Goal: Task Accomplishment & Management: Manage account settings

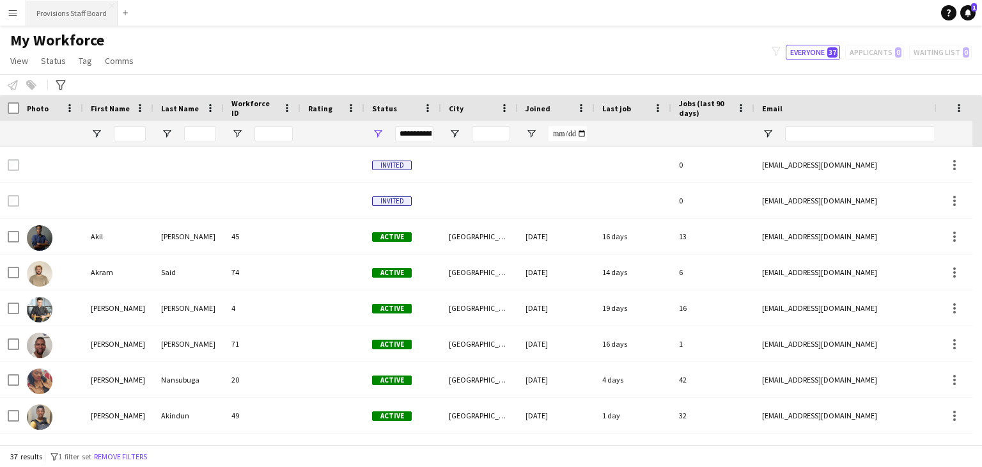
click at [88, 19] on button "Provisions Staff Board Close" at bounding box center [71, 13] width 91 height 25
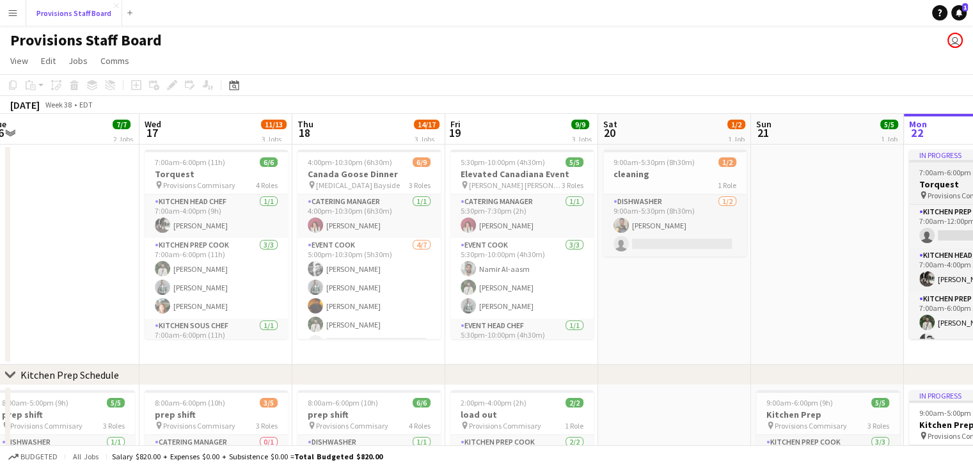
scroll to position [0, 293]
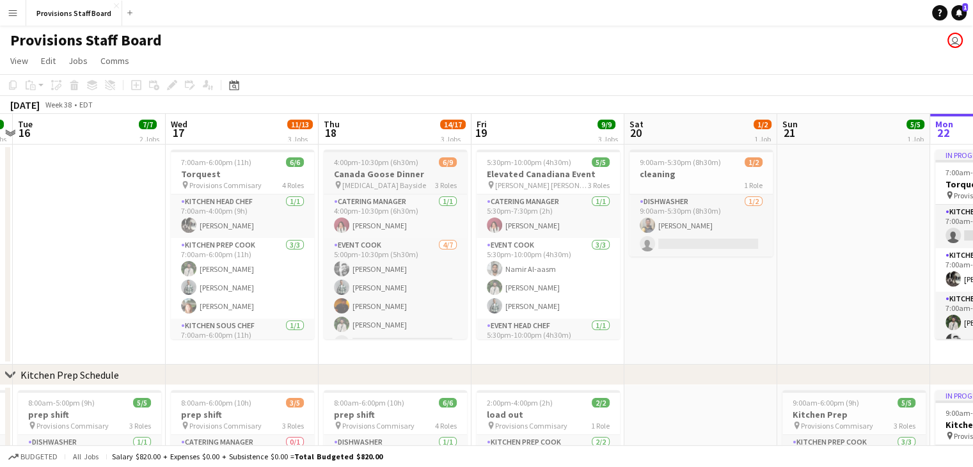
click at [389, 182] on div "pin [MEDICAL_DATA] Bayside 3 Roles" at bounding box center [395, 185] width 143 height 10
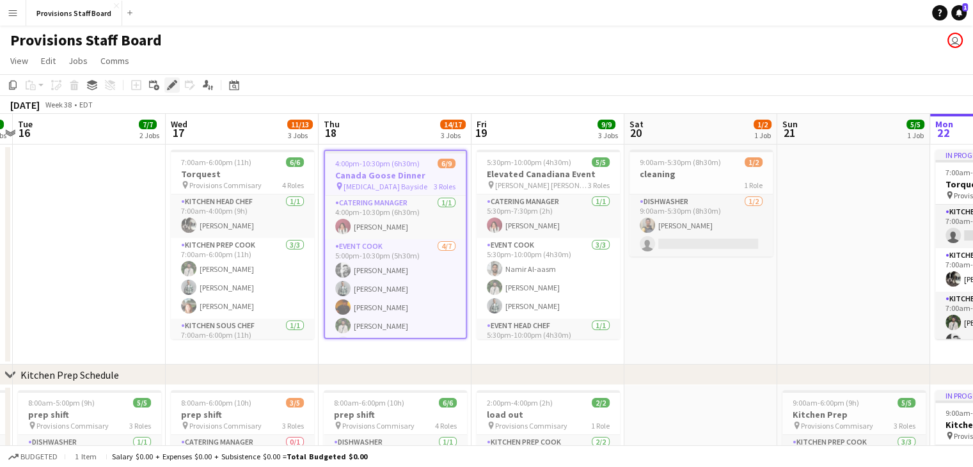
click at [167, 84] on icon "Edit" at bounding box center [172, 85] width 10 height 10
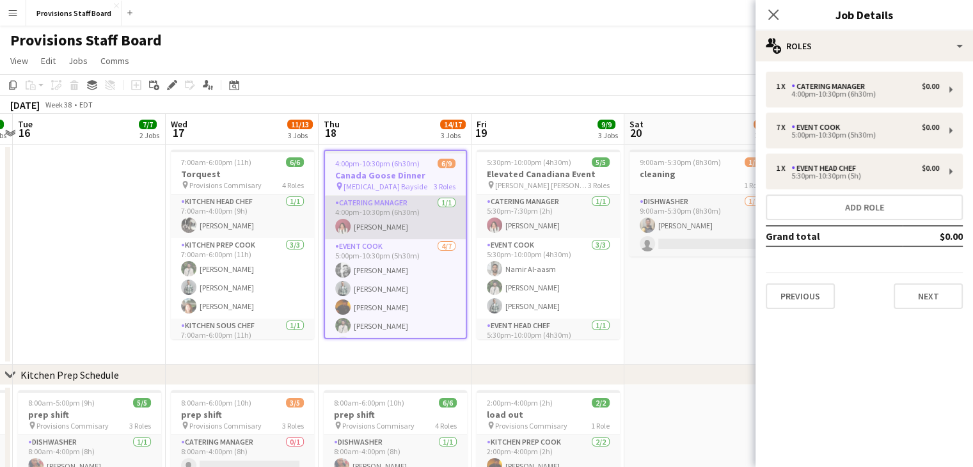
click at [408, 233] on app-card-role "Catering Manager [DATE] 4:00pm-10:30pm (6h30m) [PERSON_NAME]" at bounding box center [395, 217] width 141 height 43
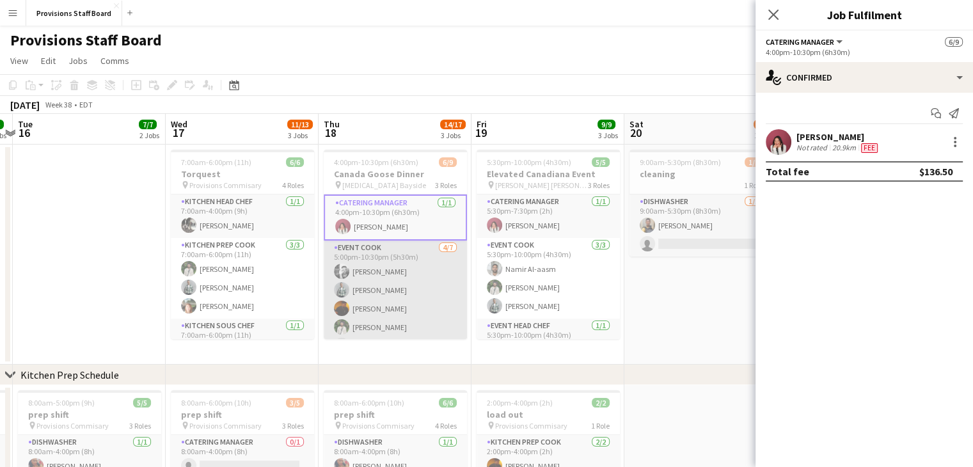
click at [389, 284] on app-card-role "Event Cook [DATE] 5:00pm-10:30pm (5h30m) [PERSON_NAME] [PERSON_NAME] [PERSON_NA…" at bounding box center [395, 317] width 143 height 155
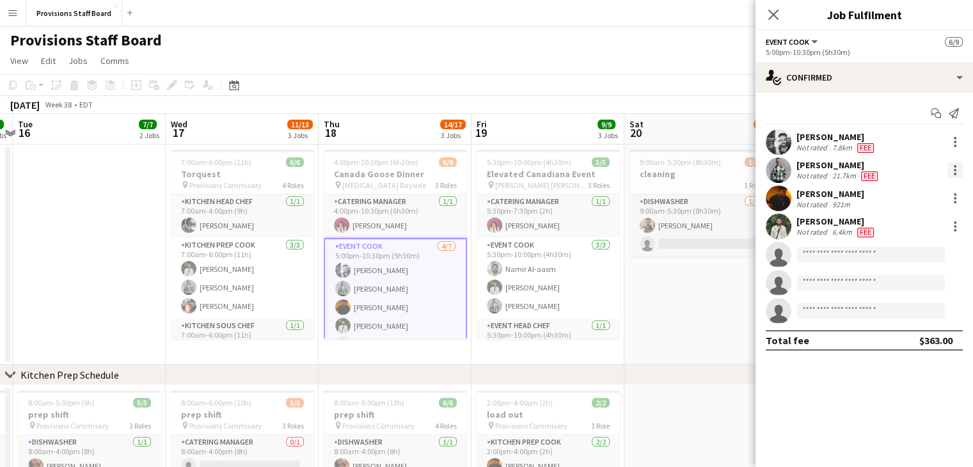
click at [959, 172] on div at bounding box center [954, 169] width 15 height 15
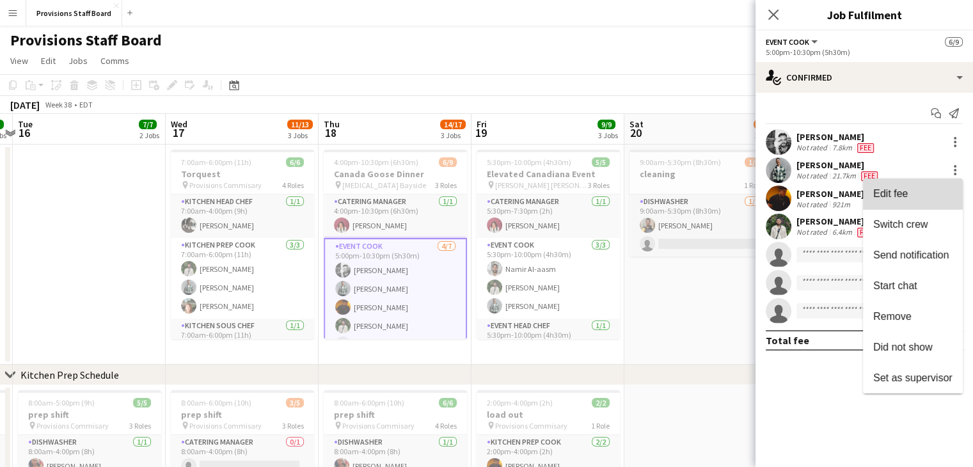
click at [889, 199] on span "Edit fee" at bounding box center [890, 193] width 35 height 11
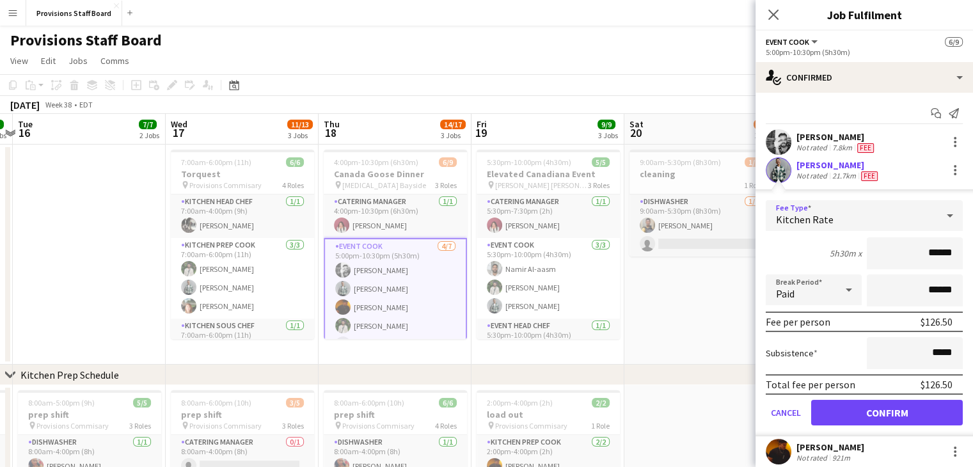
click at [839, 216] on div "Kitchen Rate" at bounding box center [850, 215] width 171 height 31
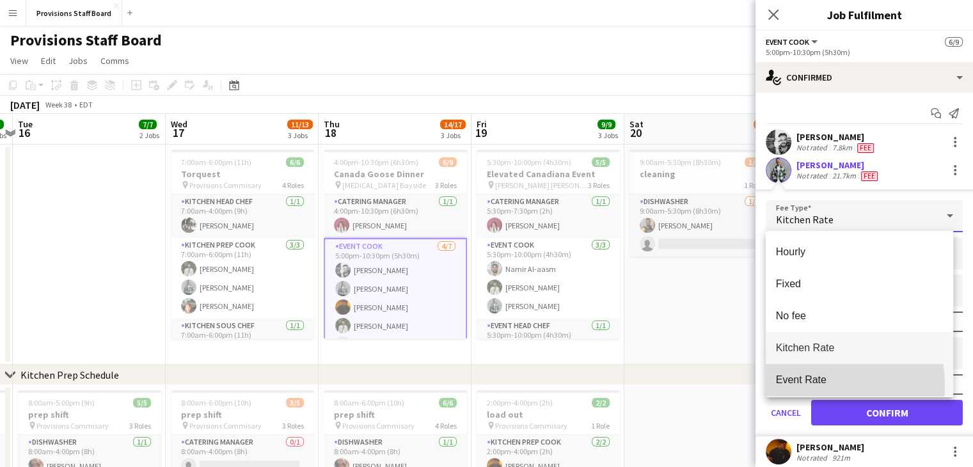
click at [801, 386] on mat-option "Event Rate" at bounding box center [858, 380] width 187 height 32
type input "******"
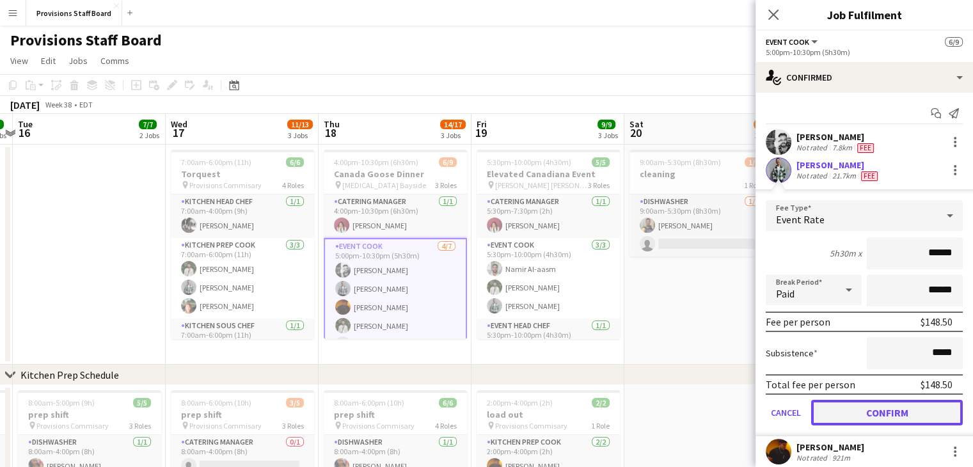
click at [872, 409] on button "Confirm" at bounding box center [887, 413] width 152 height 26
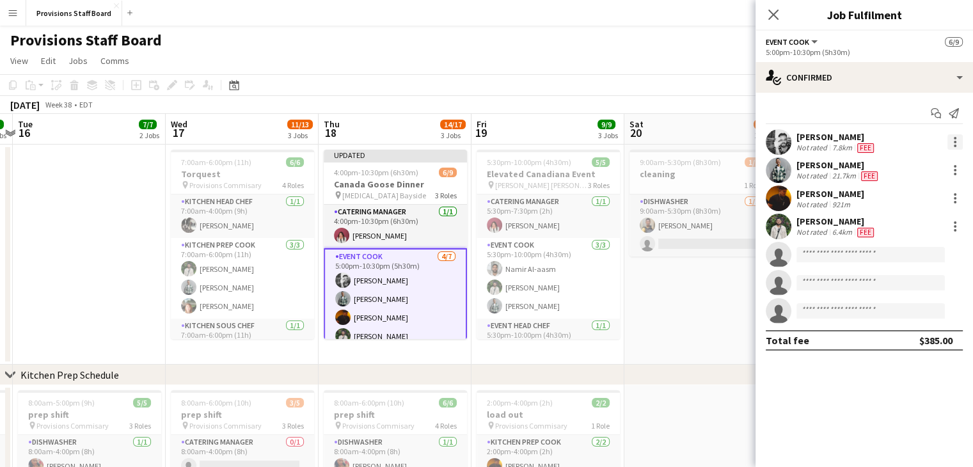
click at [957, 139] on div at bounding box center [954, 141] width 15 height 15
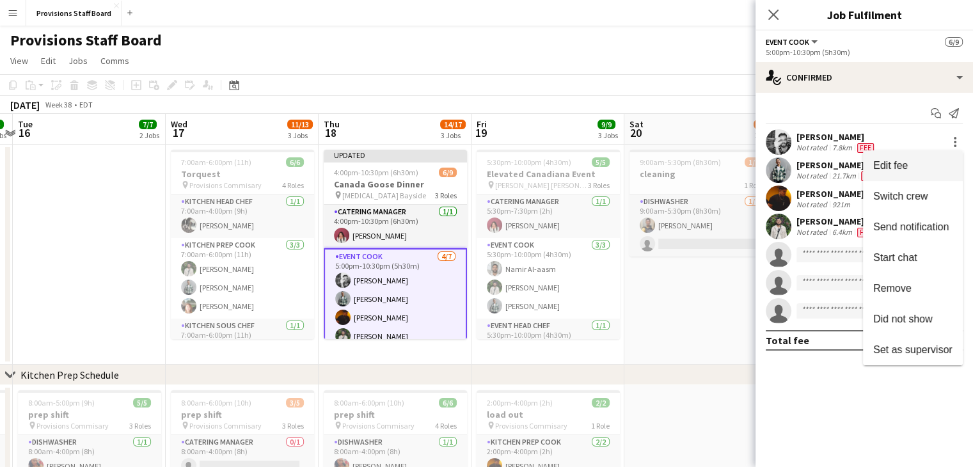
click at [906, 166] on span "Edit fee" at bounding box center [890, 165] width 35 height 11
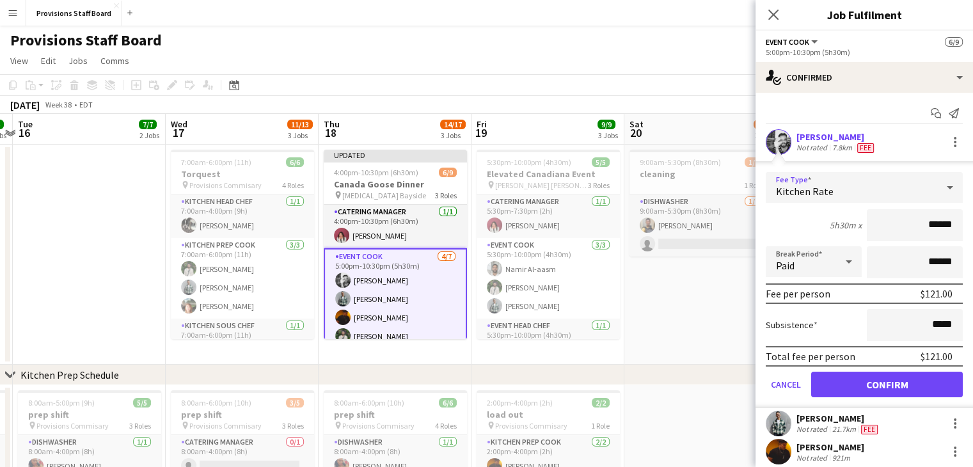
click at [868, 193] on div "Kitchen Rate" at bounding box center [850, 187] width 171 height 31
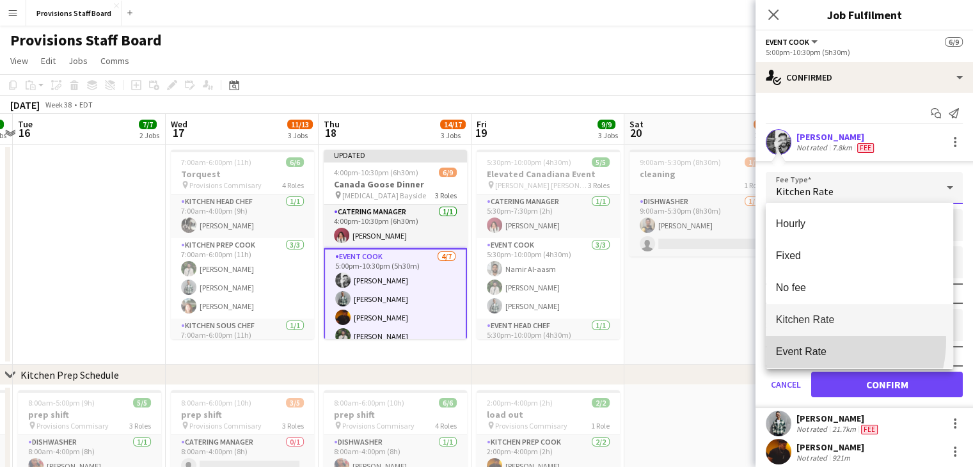
click at [817, 340] on mat-option "Event Rate" at bounding box center [858, 352] width 187 height 32
type input "******"
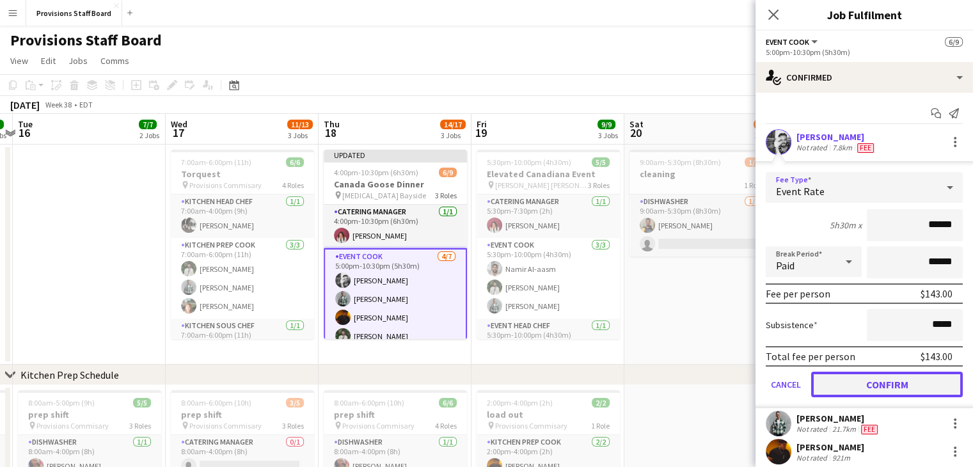
click at [873, 384] on button "Confirm" at bounding box center [887, 385] width 152 height 26
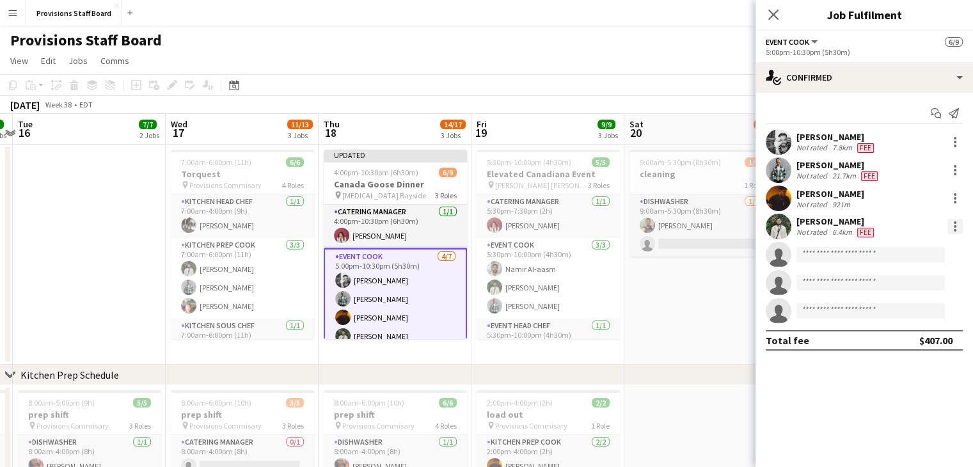
click at [950, 224] on div at bounding box center [954, 226] width 15 height 15
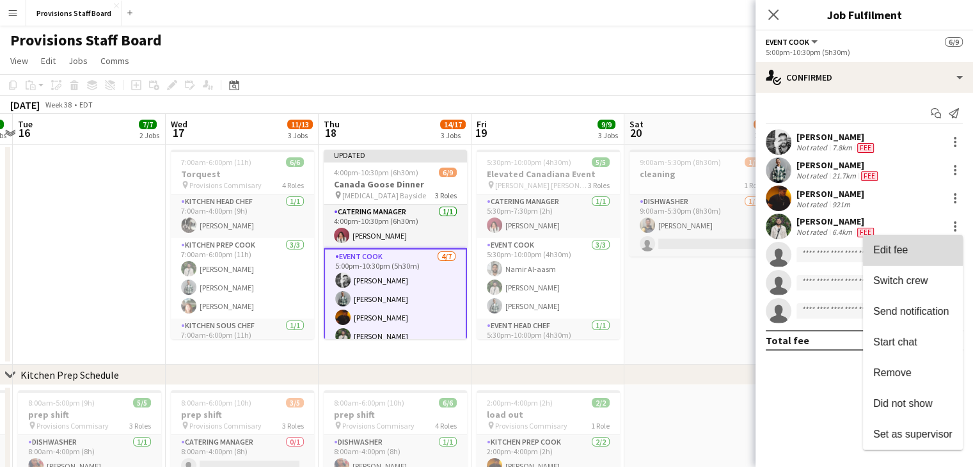
click at [898, 251] on span "Edit fee" at bounding box center [890, 249] width 35 height 11
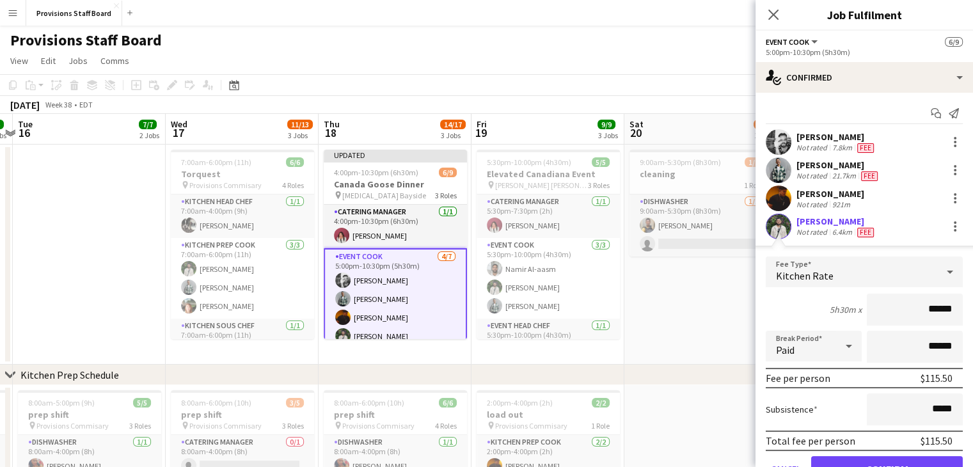
click at [942, 264] on icon at bounding box center [949, 272] width 15 height 26
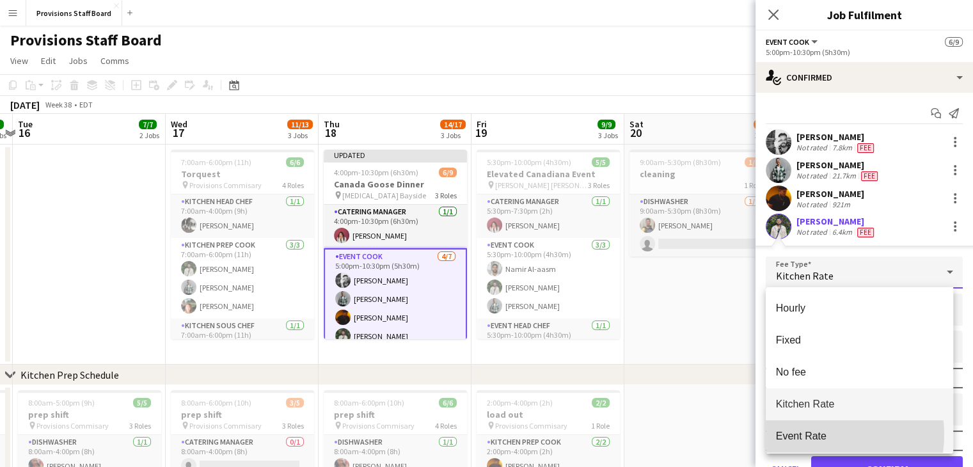
click at [811, 434] on span "Event Rate" at bounding box center [859, 436] width 167 height 12
type input "******"
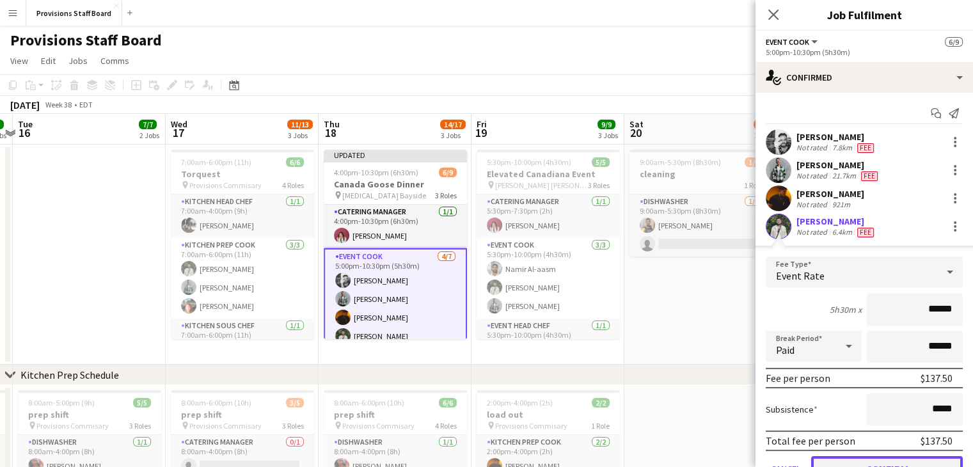
click at [845, 458] on button "Confirm" at bounding box center [887, 469] width 152 height 26
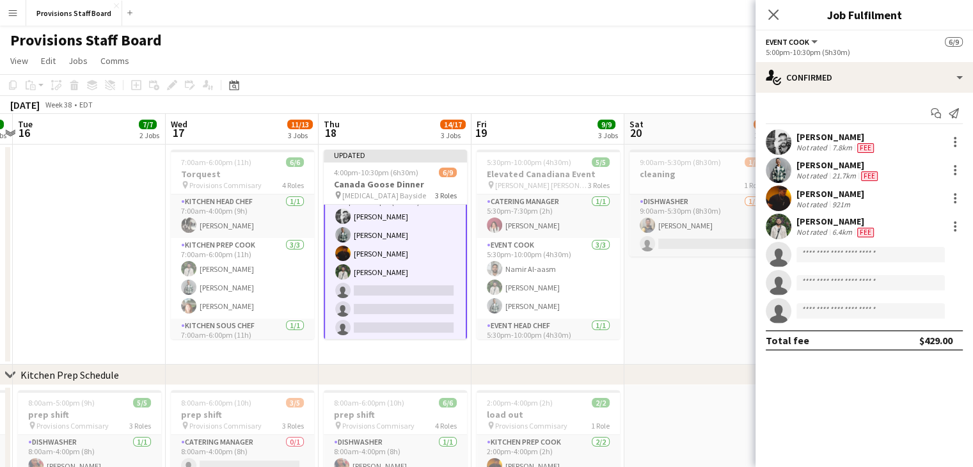
scroll to position [109, 0]
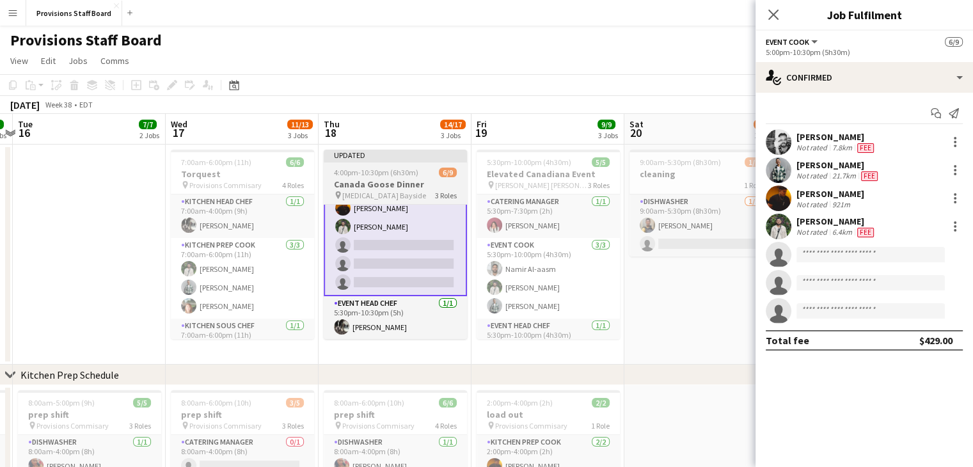
click at [379, 171] on span "4:00pm-10:30pm (6h30m)" at bounding box center [376, 173] width 84 height 10
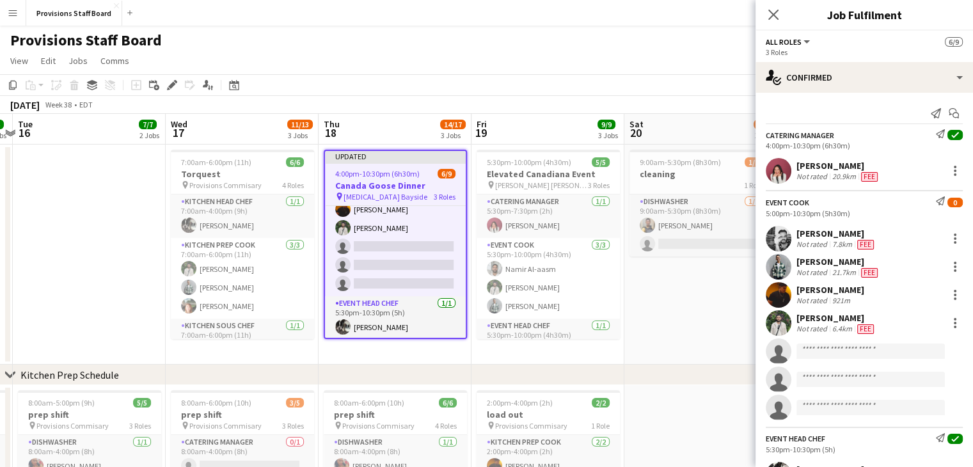
drag, startPoint x: 466, startPoint y: 4, endPoint x: 483, endPoint y: 72, distance: 70.4
click at [483, 72] on div "Menu Boards Boards Boards All jobs Status Workforce Workforce My Workforce Recr…" at bounding box center [486, 435] width 973 height 870
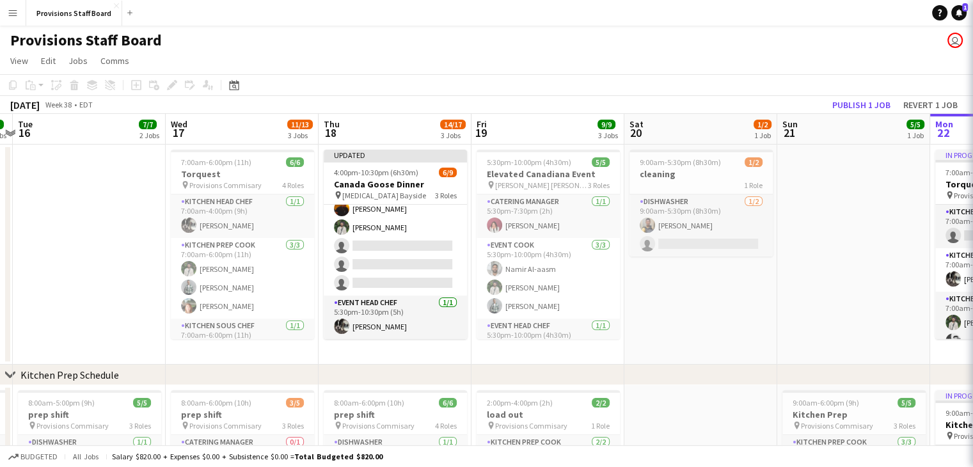
scroll to position [107, 0]
click at [483, 72] on app-page-menu "View Day view expanded Day view collapsed Month view Date picker Jump to [DATE]…" at bounding box center [486, 62] width 973 height 24
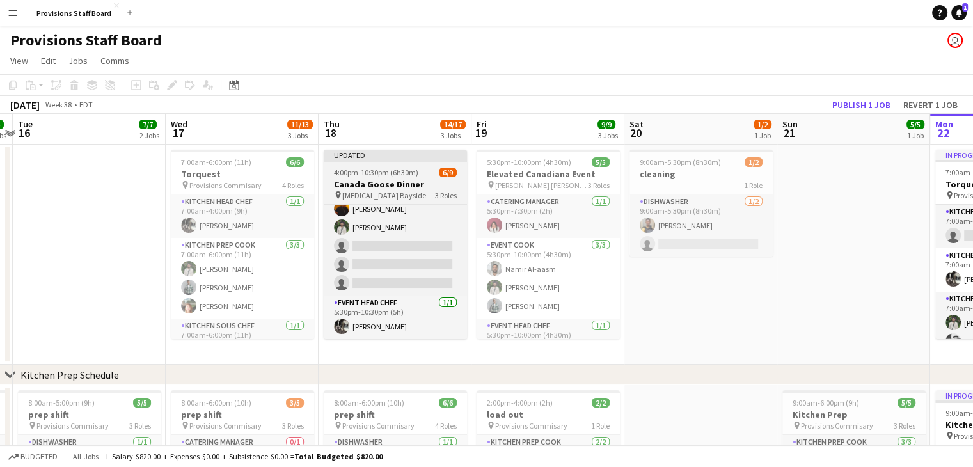
click at [402, 182] on h3 "Canada Goose Dinner" at bounding box center [395, 184] width 143 height 12
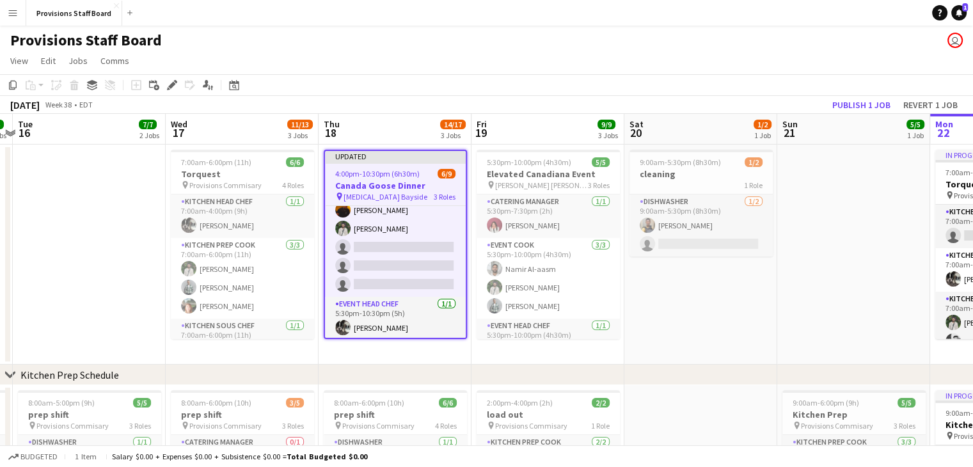
scroll to position [108, 0]
click at [847, 107] on button "Publish 1 job" at bounding box center [861, 105] width 68 height 17
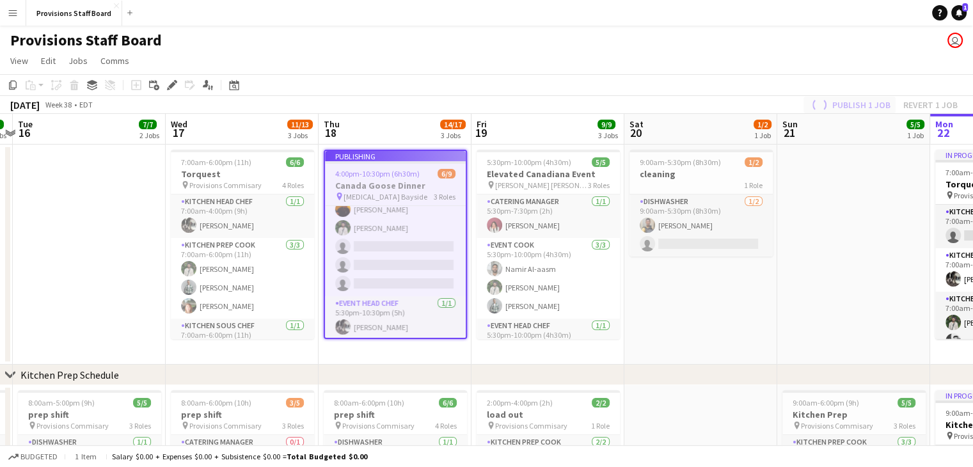
scroll to position [99, 0]
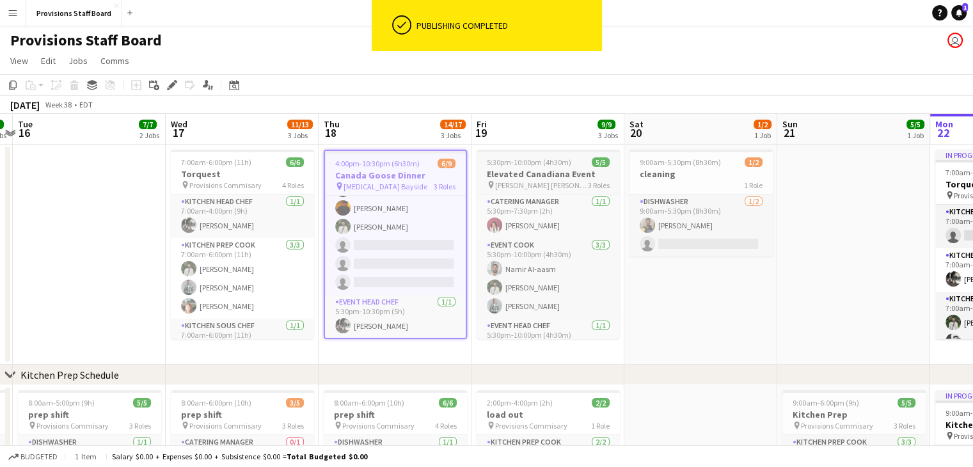
click at [519, 173] on h3 "Elevated Canadiana Event" at bounding box center [547, 174] width 143 height 12
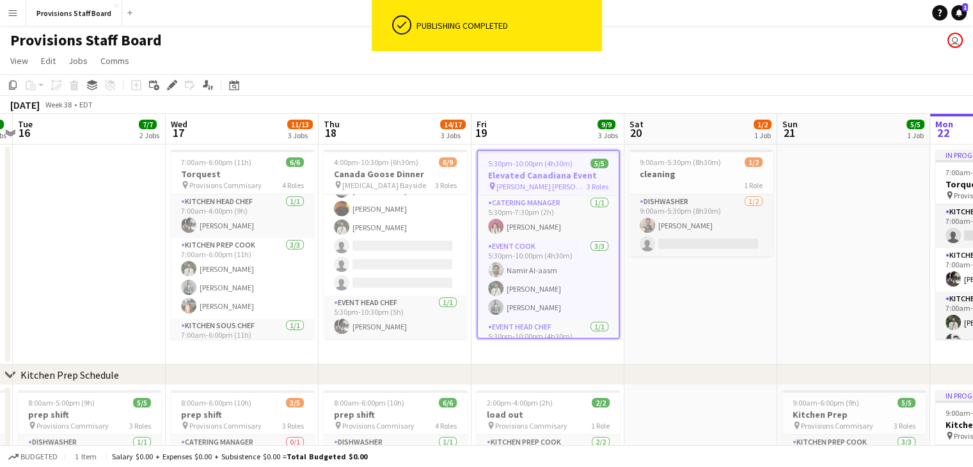
scroll to position [97, 0]
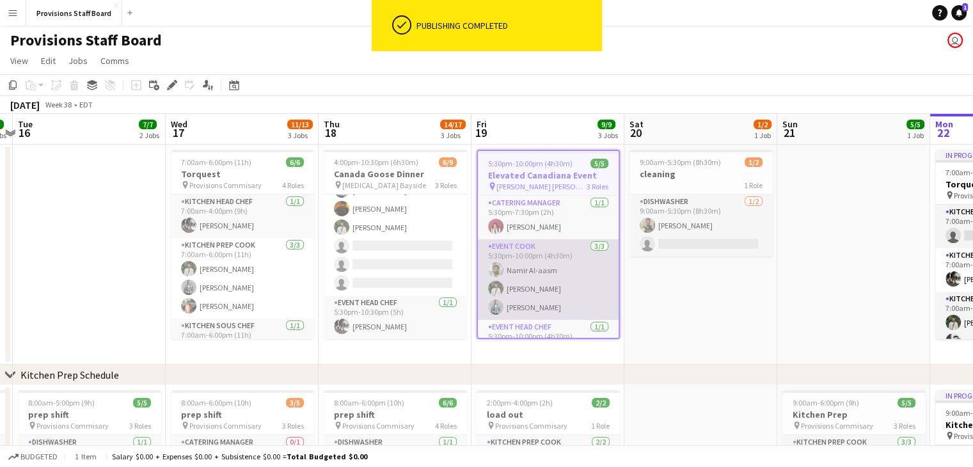
click at [545, 274] on app-card-role "Event Cook [DATE] 5:30pm-10:00pm (4h30m) Namir Al-aasm [PERSON_NAME] [PERSON_NA…" at bounding box center [548, 279] width 141 height 81
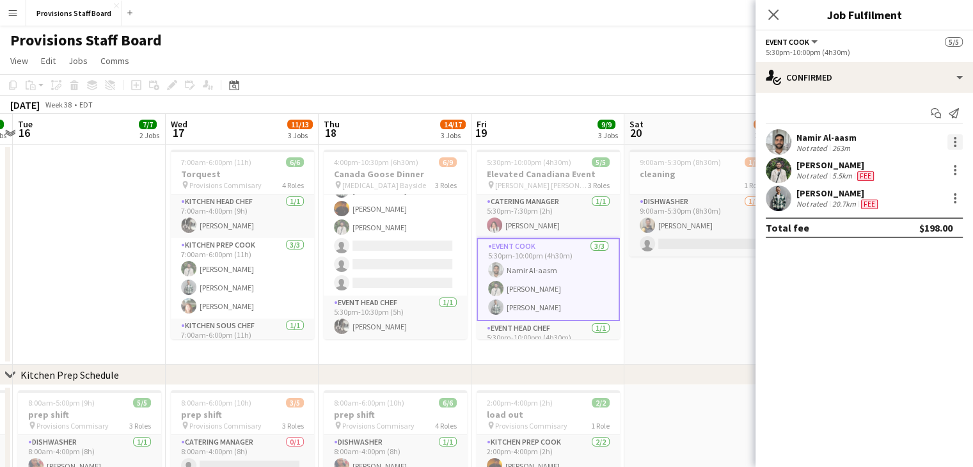
click at [950, 137] on div at bounding box center [954, 141] width 15 height 15
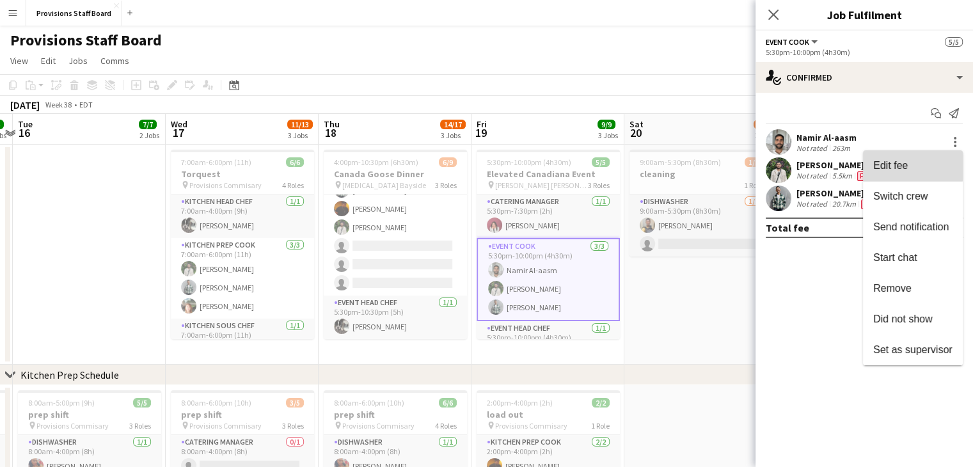
click at [887, 159] on button "Edit fee" at bounding box center [913, 165] width 100 height 31
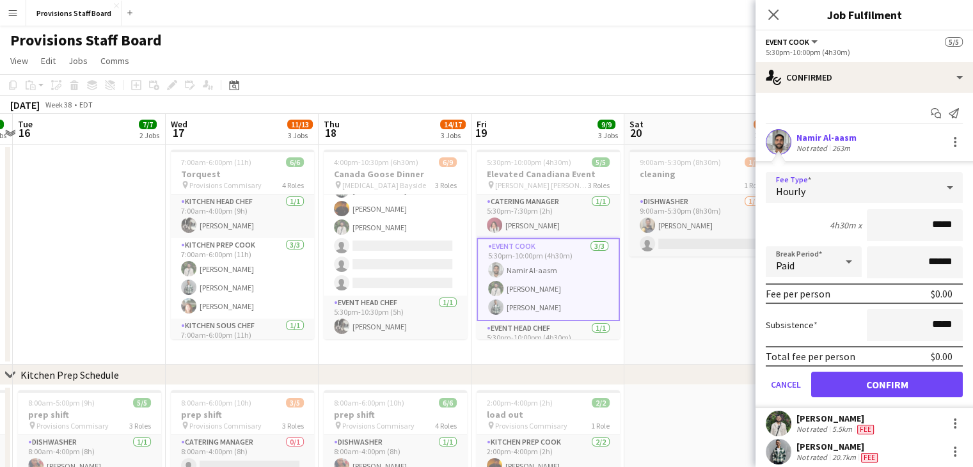
click at [943, 185] on icon at bounding box center [949, 188] width 15 height 26
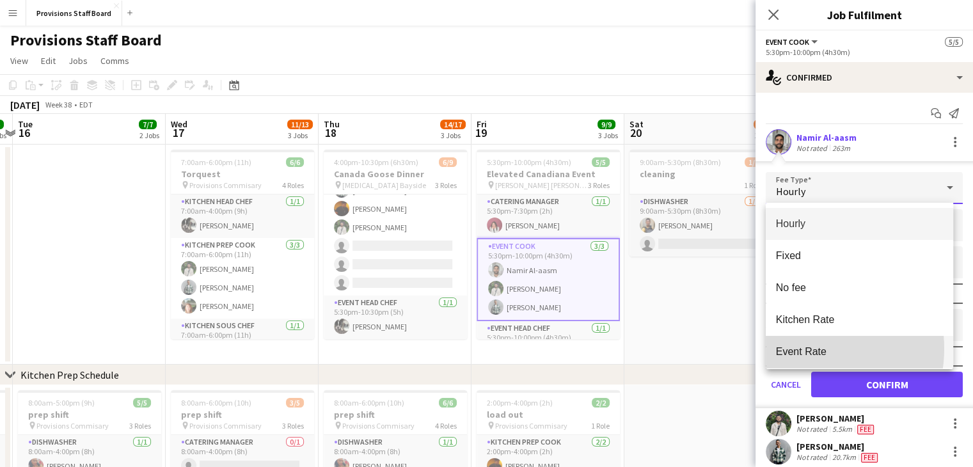
click at [798, 349] on span "Event Rate" at bounding box center [859, 351] width 167 height 12
type input "******"
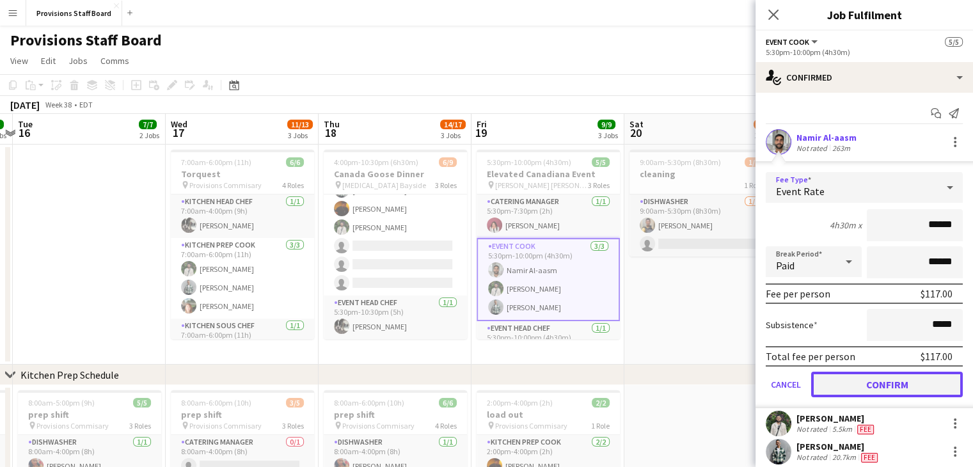
click at [863, 377] on button "Confirm" at bounding box center [887, 385] width 152 height 26
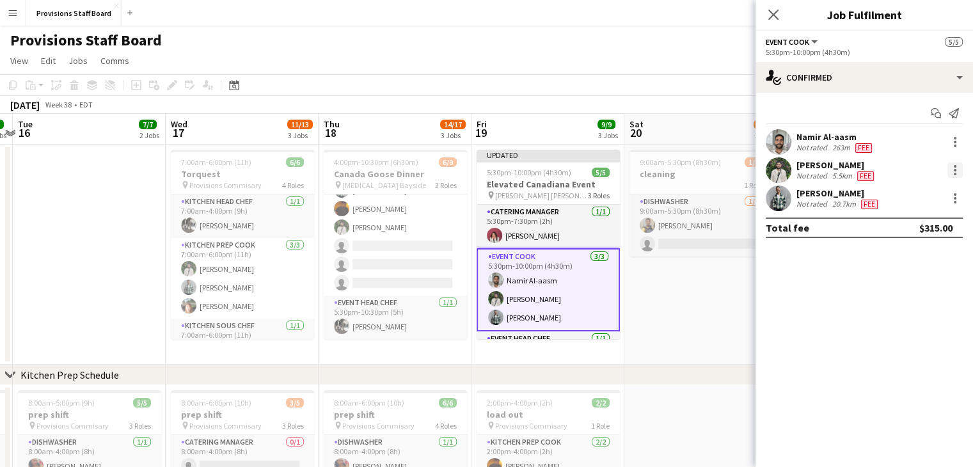
click at [952, 177] on div at bounding box center [954, 169] width 15 height 15
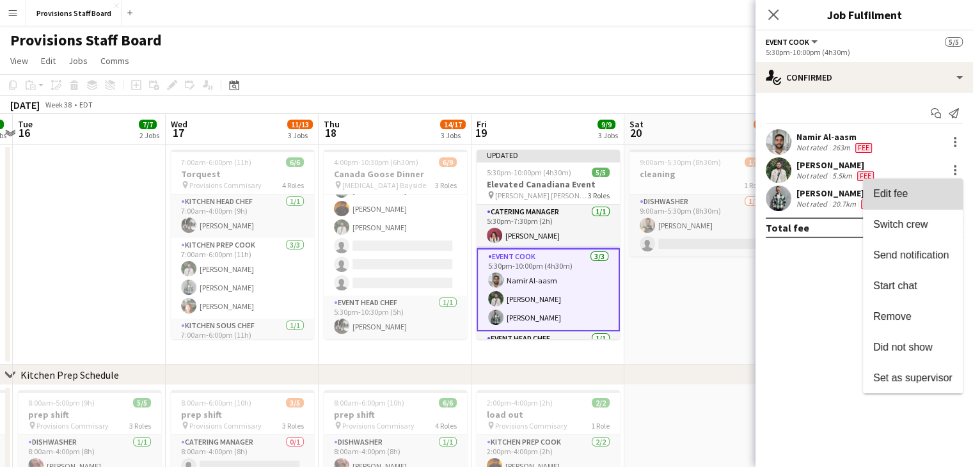
click at [889, 196] on span "Edit fee" at bounding box center [890, 193] width 35 height 11
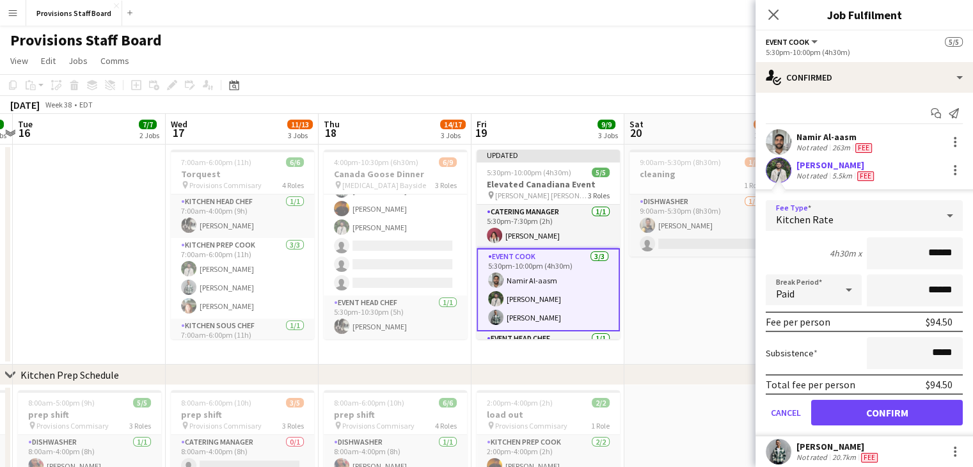
click at [942, 218] on icon at bounding box center [949, 216] width 15 height 26
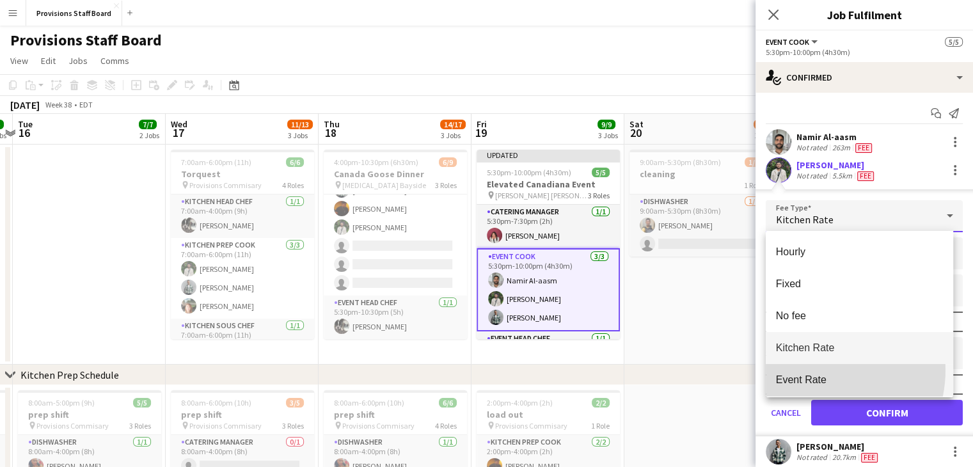
click at [811, 370] on mat-option "Event Rate" at bounding box center [858, 380] width 187 height 32
type input "******"
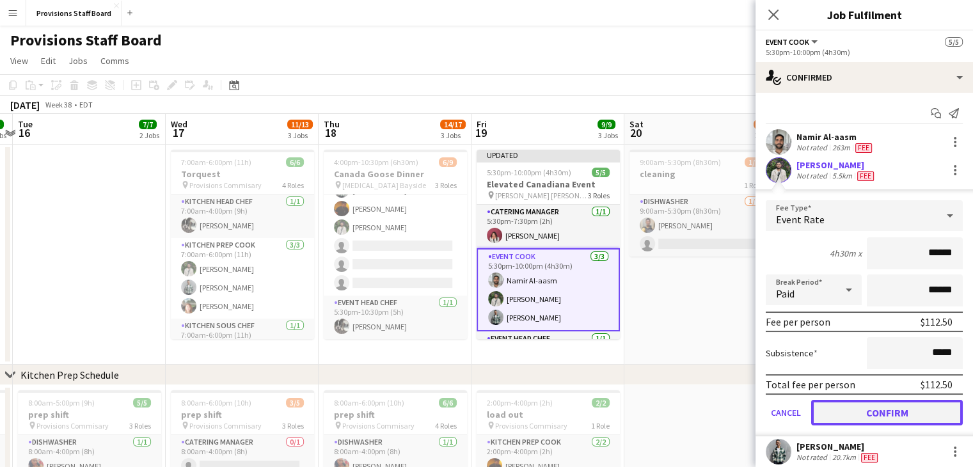
click at [841, 408] on button "Confirm" at bounding box center [887, 413] width 152 height 26
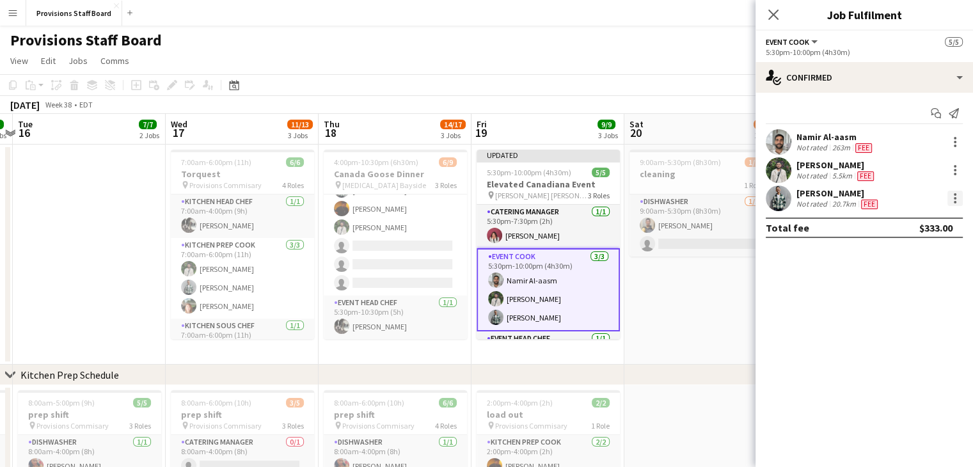
click at [957, 192] on div at bounding box center [954, 198] width 15 height 15
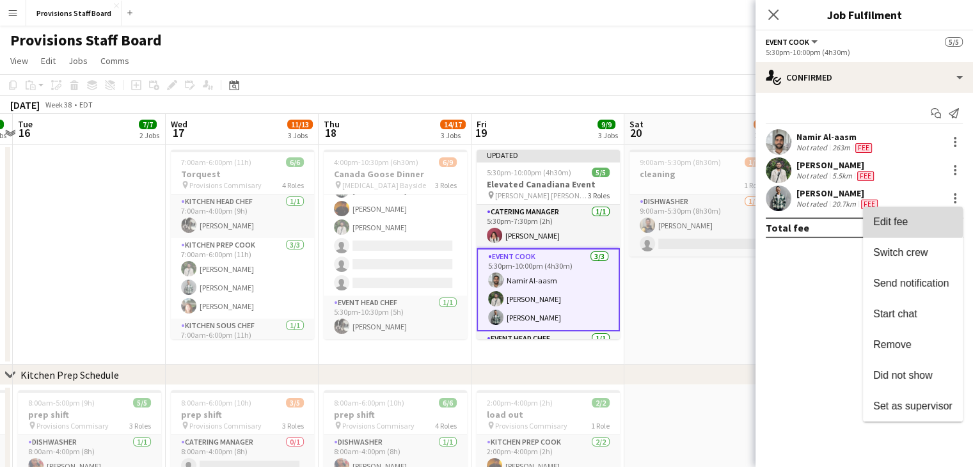
click at [906, 217] on span "Edit fee" at bounding box center [890, 221] width 35 height 11
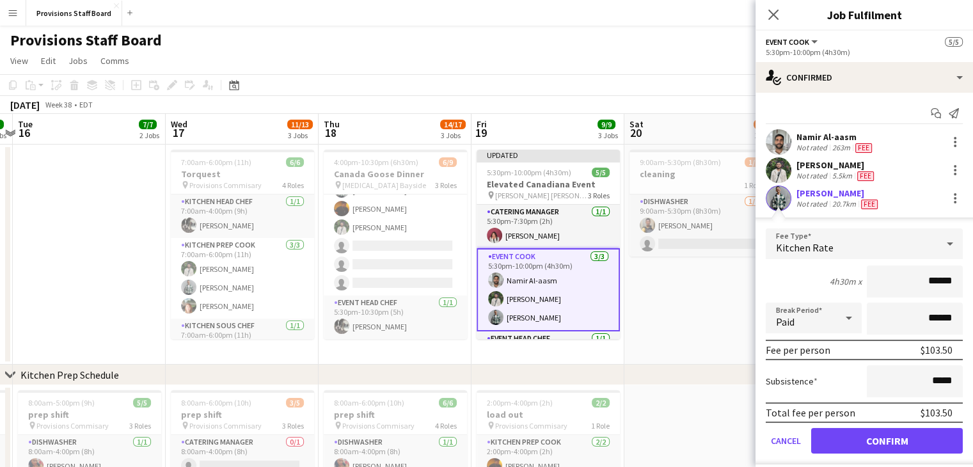
click at [844, 241] on div "Kitchen Rate" at bounding box center [850, 243] width 171 height 31
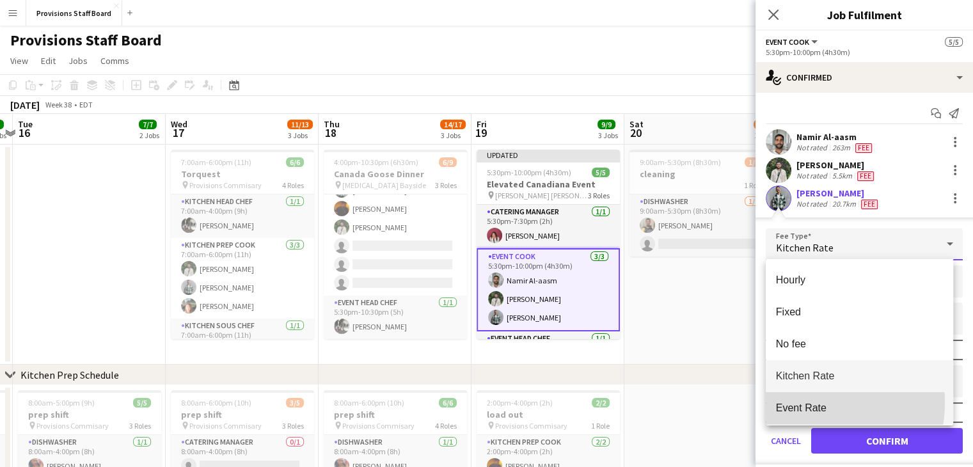
click at [795, 402] on span "Event Rate" at bounding box center [859, 408] width 167 height 12
type input "******"
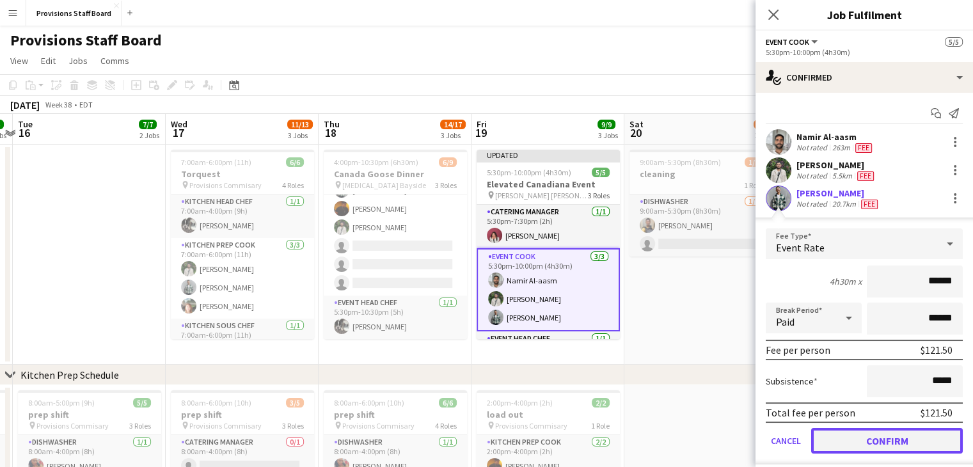
click at [844, 436] on button "Confirm" at bounding box center [887, 441] width 152 height 26
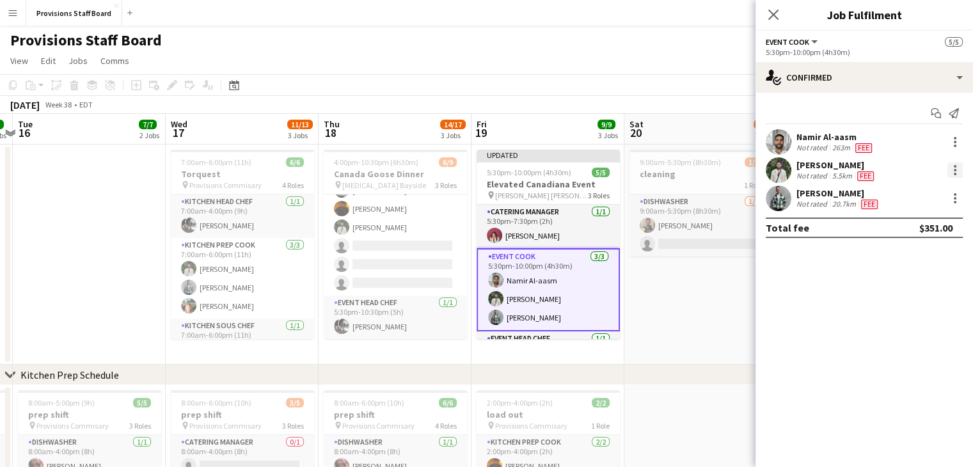
click at [955, 175] on div at bounding box center [954, 174] width 3 height 3
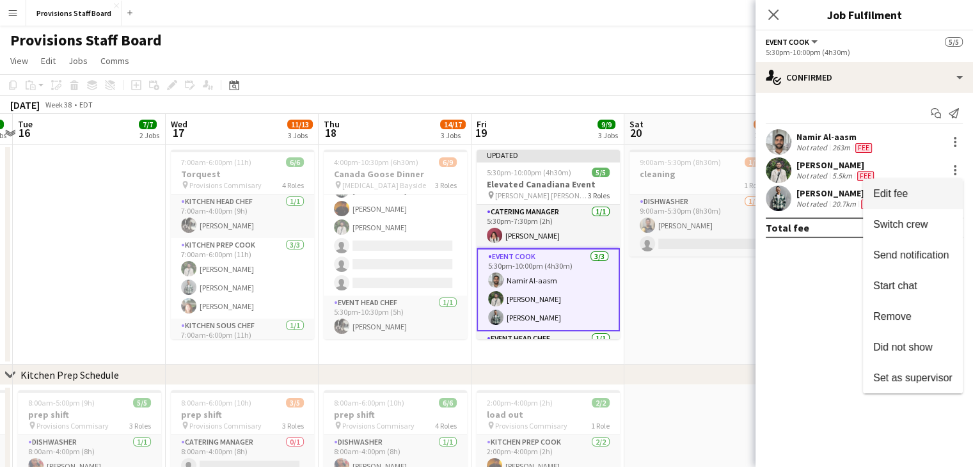
click at [909, 199] on span "Edit fee" at bounding box center [912, 194] width 79 height 12
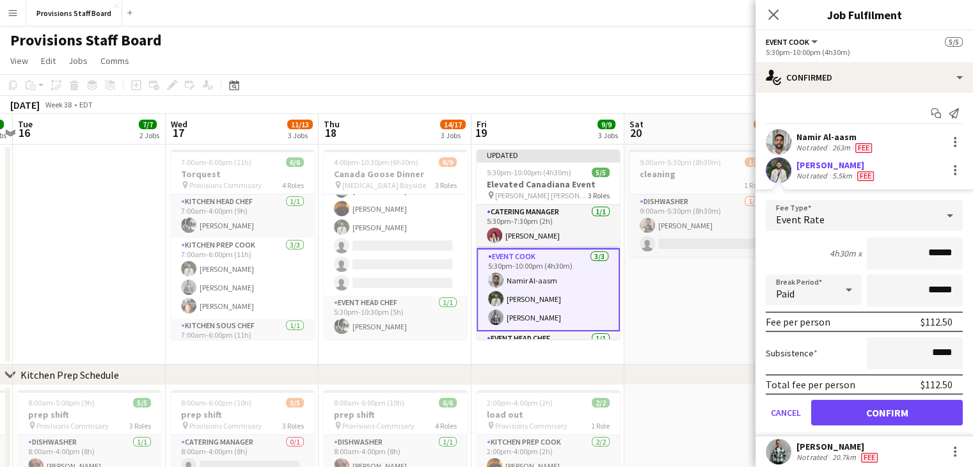
click at [668, 295] on app-date-cell "9:00am-5:30pm (8h30m) 1/2 cleaning 1 Role Dishwasher [DATE] 9:00am-5:30pm (8h30…" at bounding box center [700, 255] width 153 height 220
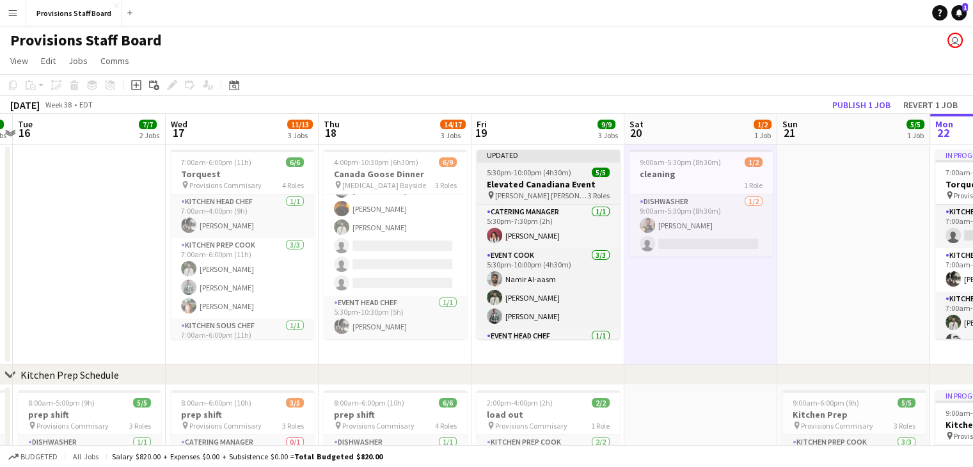
click at [510, 182] on h3 "Elevated Canadiana Event" at bounding box center [547, 184] width 143 height 12
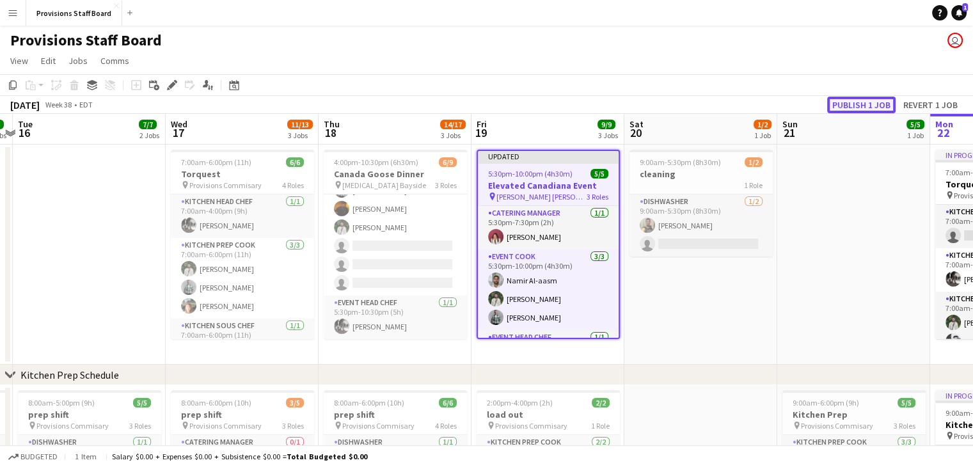
click at [844, 102] on button "Publish 1 job" at bounding box center [861, 105] width 68 height 17
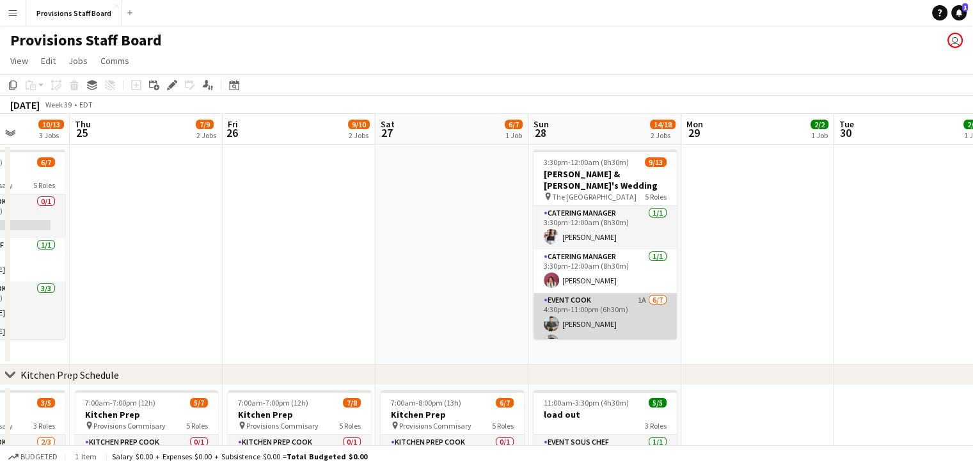
scroll to position [113, 0]
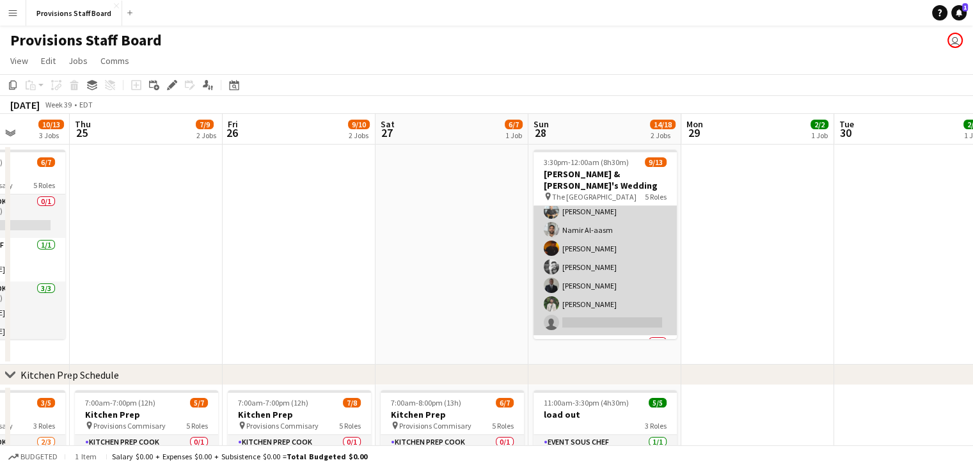
click at [592, 214] on app-card-role "Event Cook 1A [DATE] 4:30pm-11:00pm (6h30m) [PERSON_NAME] [PERSON_NAME] Al-aasm…" at bounding box center [604, 257] width 143 height 155
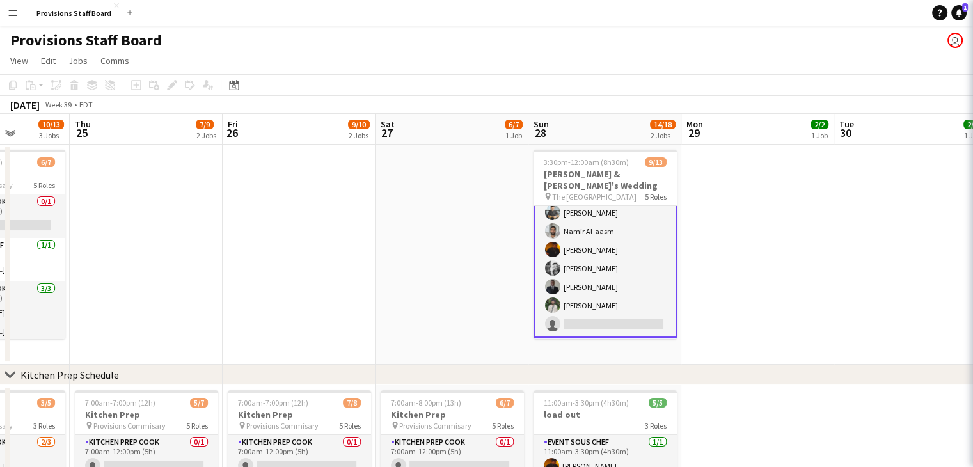
scroll to position [114, 0]
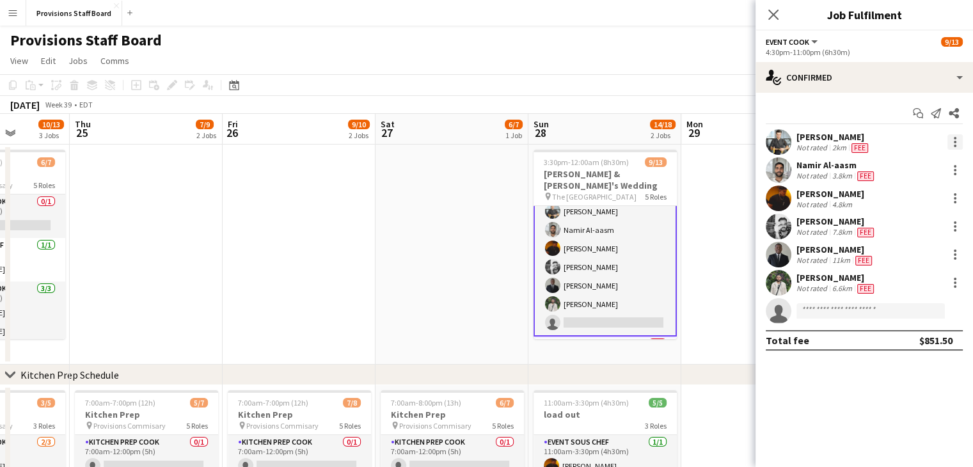
click at [952, 137] on div at bounding box center [954, 141] width 15 height 15
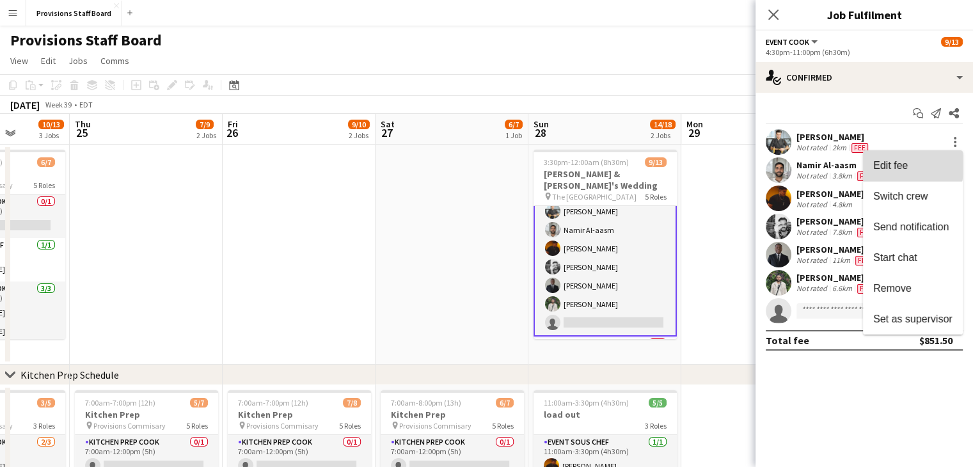
click at [877, 161] on span "Edit fee" at bounding box center [890, 165] width 35 height 11
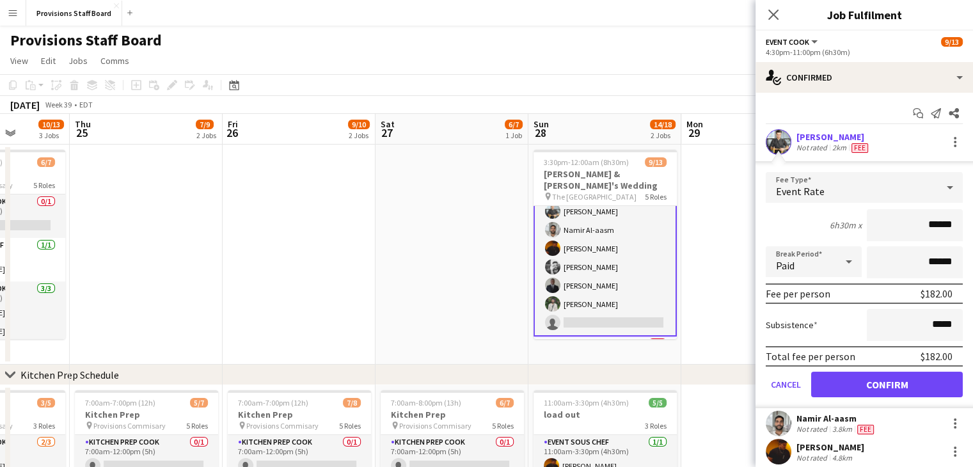
click at [443, 255] on app-date-cell at bounding box center [451, 255] width 153 height 220
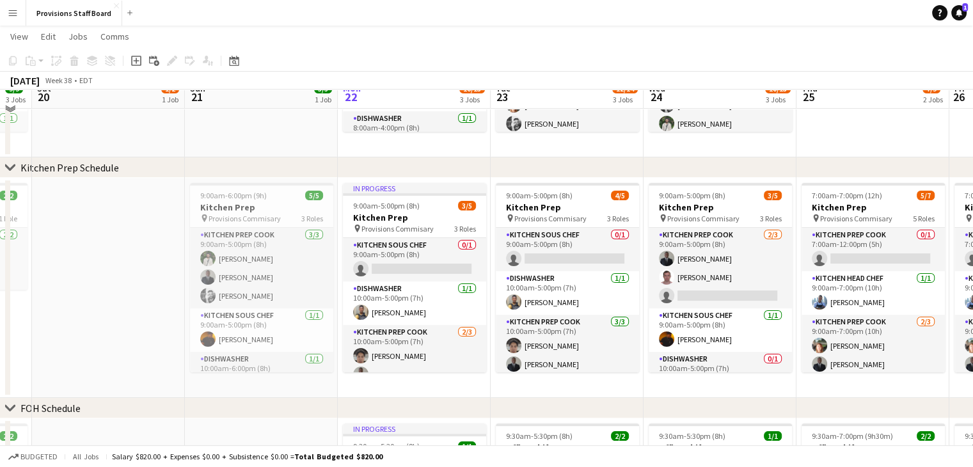
scroll to position [207, 0]
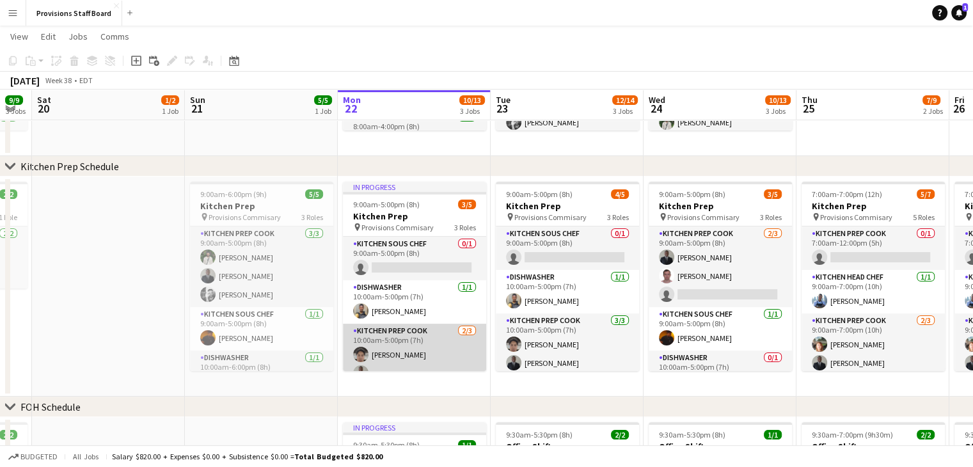
click at [399, 336] on app-card-role "Kitchen Prep Cook [DATE] 10:00am-5:00pm (7h) [PERSON_NAME] [PERSON_NAME] single…" at bounding box center [414, 364] width 143 height 81
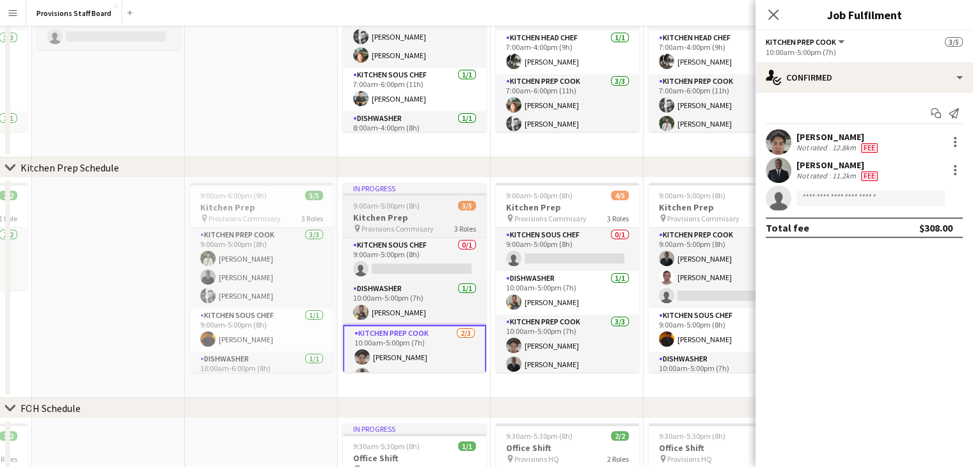
scroll to position [0, 0]
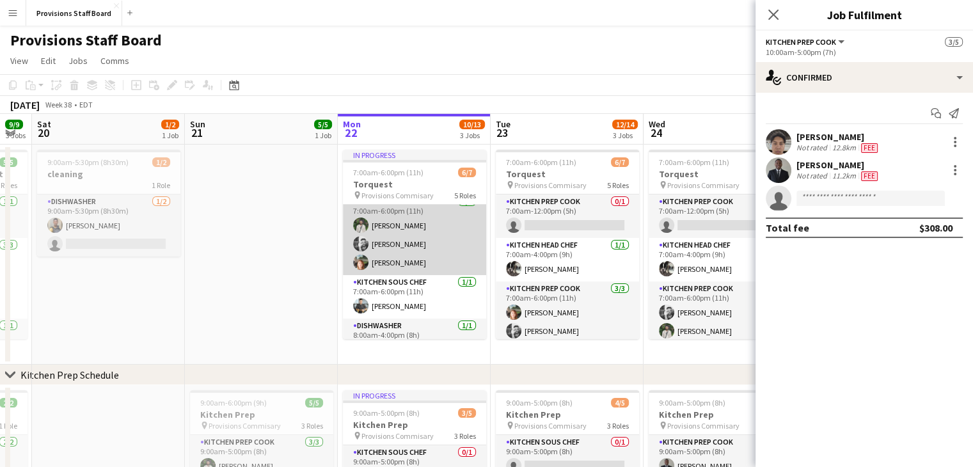
click at [396, 241] on app-card-role "Kitchen Prep Cook [DATE] 7:00am-6:00pm (11h) [PERSON_NAME] [PERSON_NAME] [PERSO…" at bounding box center [414, 234] width 143 height 81
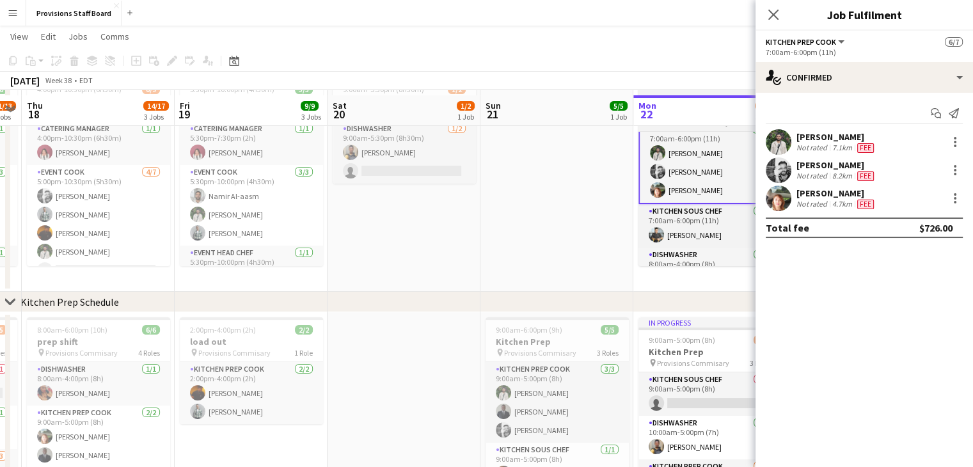
scroll to position [78, 0]
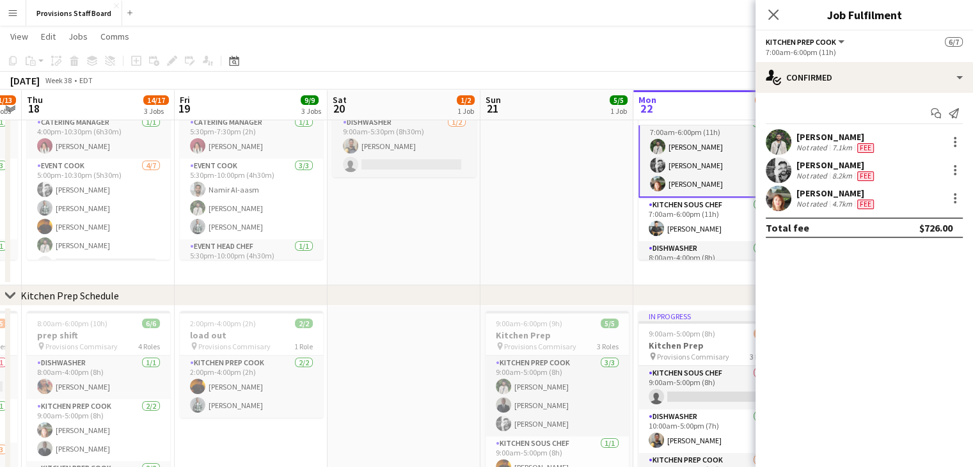
click at [410, 262] on app-date-cell "9:00am-5:30pm (8h30m) 1/2 cleaning 1 Role Dishwasher [DATE] 9:00am-5:30pm (8h30…" at bounding box center [403, 175] width 153 height 220
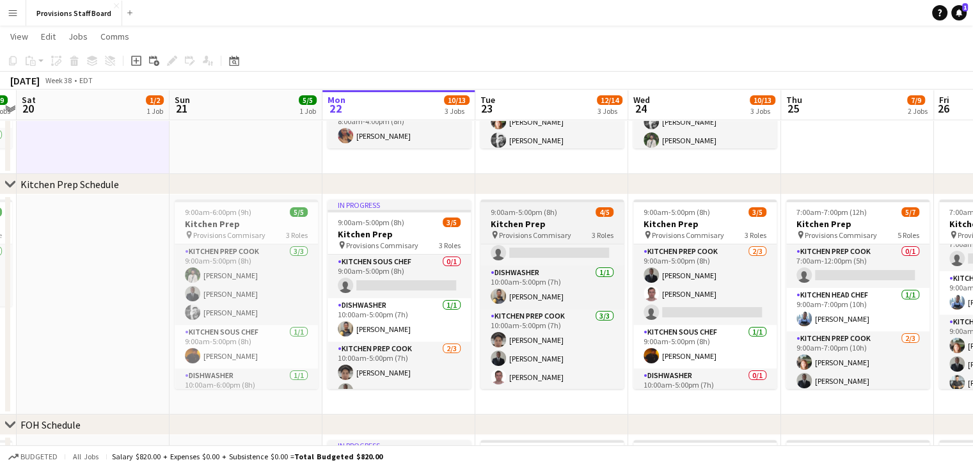
scroll to position [189, 0]
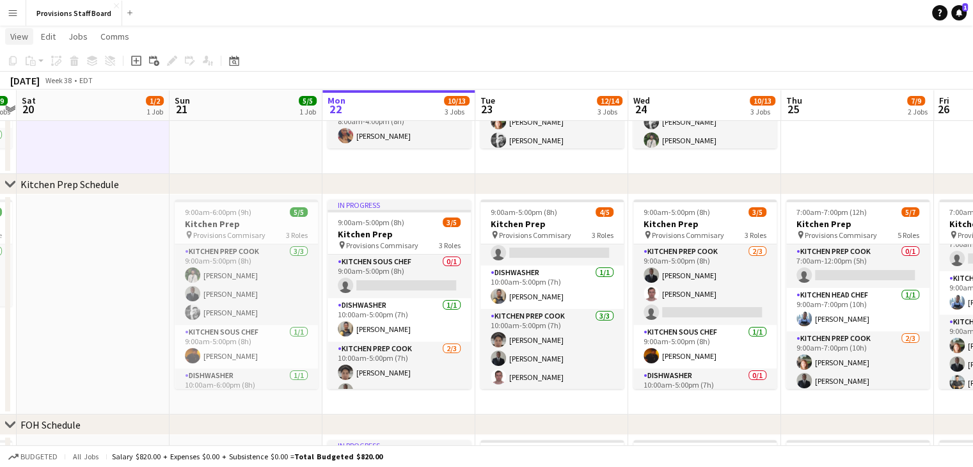
click at [18, 40] on span "View" at bounding box center [19, 37] width 18 height 12
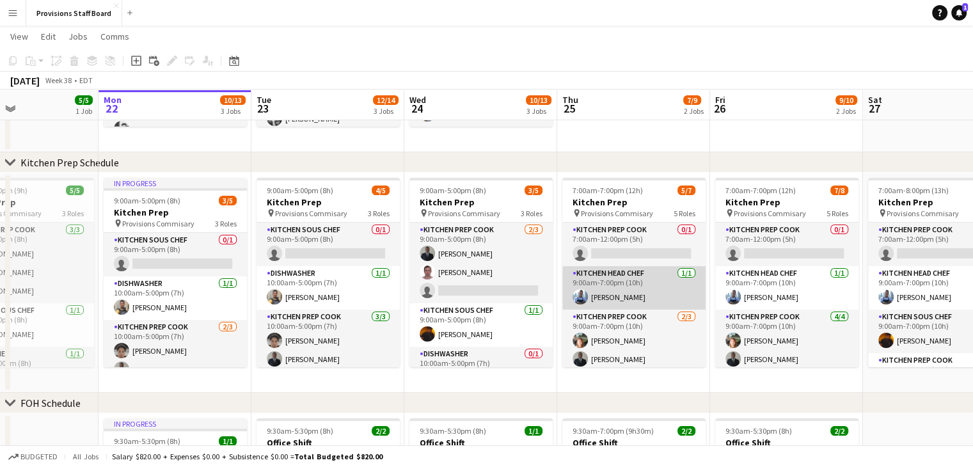
scroll to position [109, 0]
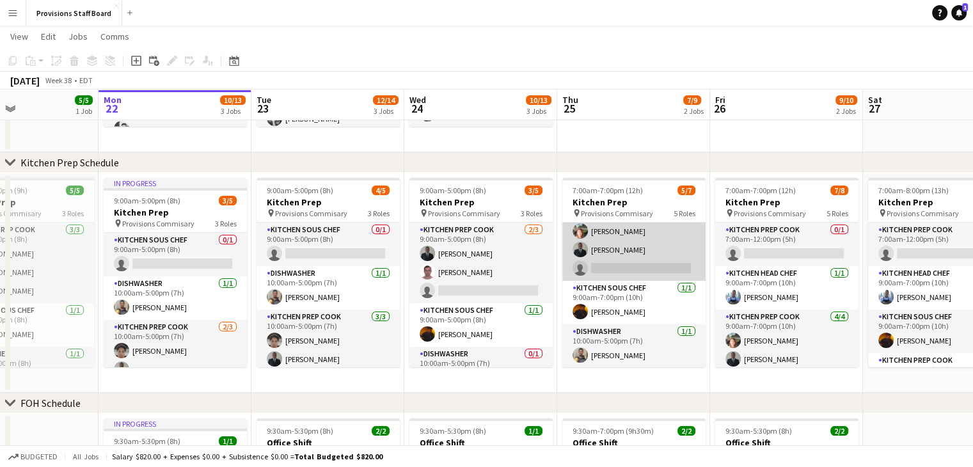
click at [616, 265] on app-card-role "Kitchen Prep Cook [DATE] 9:00am-7:00pm (10h) [PERSON_NAME] [PERSON_NAME] single…" at bounding box center [633, 240] width 143 height 81
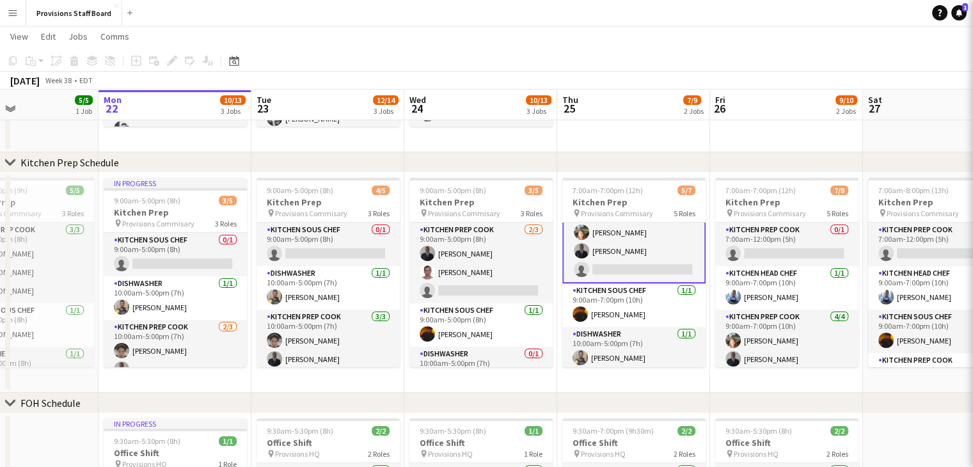
scroll to position [110, 0]
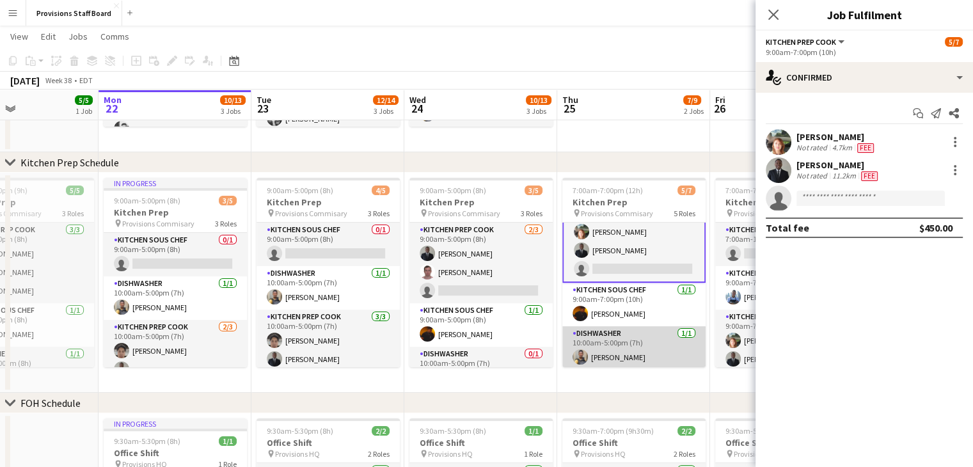
click at [636, 356] on app-card-role "Dishwasher [DATE] 10:00am-5:00pm (7h) [PERSON_NAME]" at bounding box center [633, 347] width 143 height 43
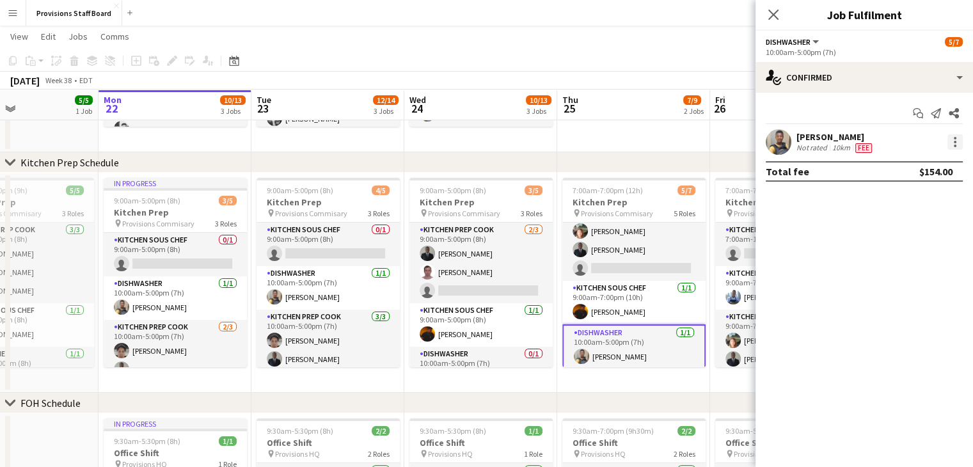
click at [950, 138] on div at bounding box center [954, 141] width 15 height 15
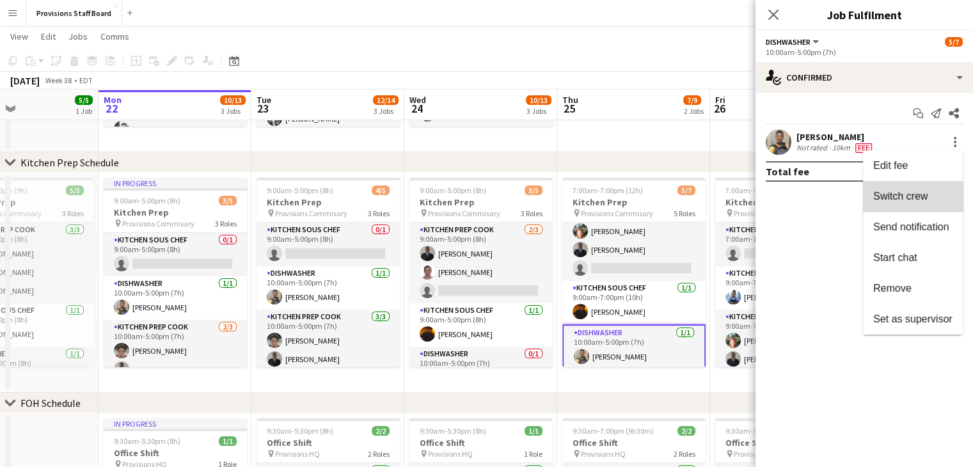
click at [916, 196] on span "Switch crew" at bounding box center [900, 196] width 54 height 11
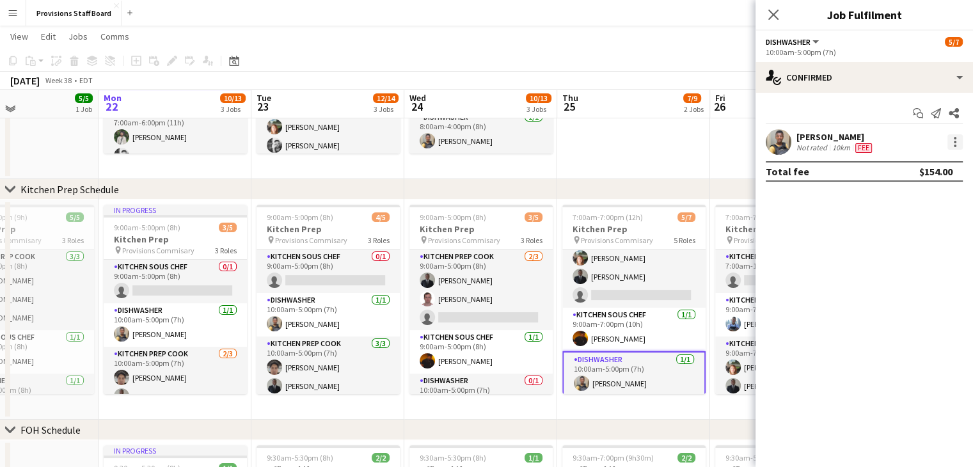
click at [955, 140] on div at bounding box center [954, 141] width 15 height 15
click at [634, 292] on div at bounding box center [486, 233] width 973 height 467
click at [634, 292] on app-card-role "Kitchen Prep Cook [DATE] 9:00am-7:00pm (10h) [PERSON_NAME] [PERSON_NAME] single…" at bounding box center [633, 267] width 143 height 81
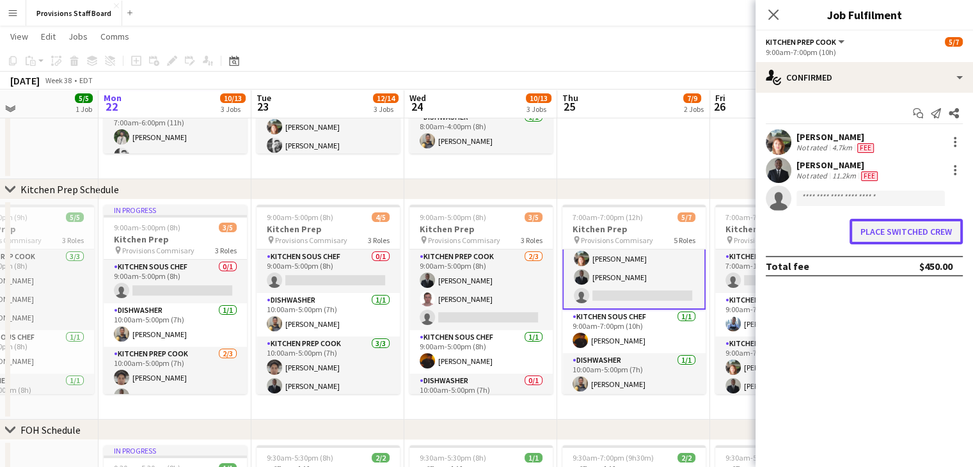
click at [927, 234] on button "Place switched crew" at bounding box center [905, 232] width 113 height 26
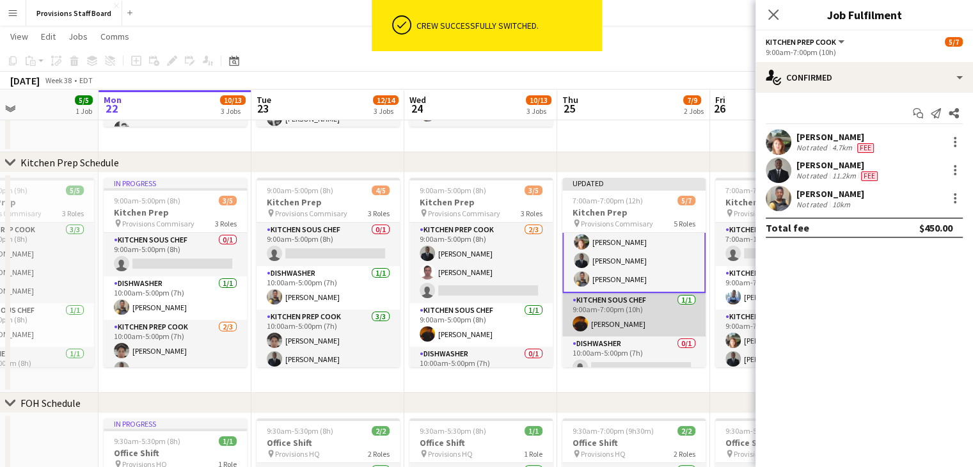
scroll to position [122, 0]
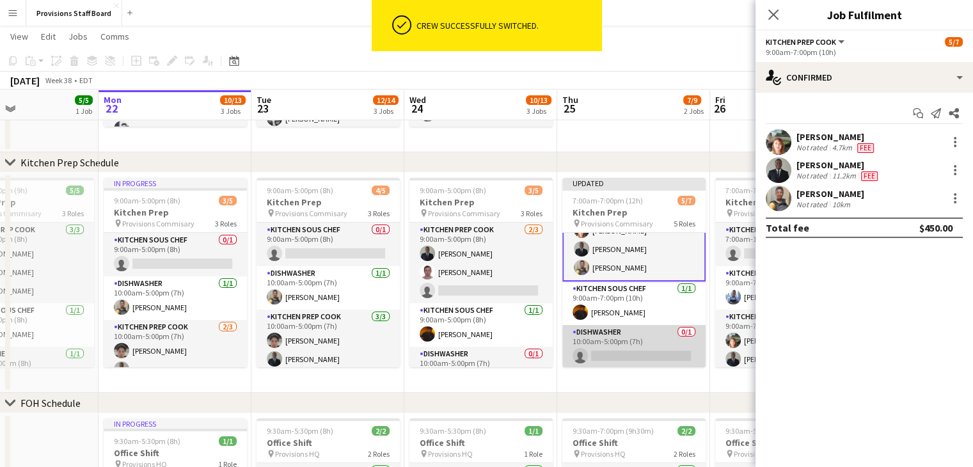
click at [606, 343] on app-card-role "Dishwasher 0/1 10:00am-5:00pm (7h) single-neutral-actions" at bounding box center [633, 346] width 143 height 43
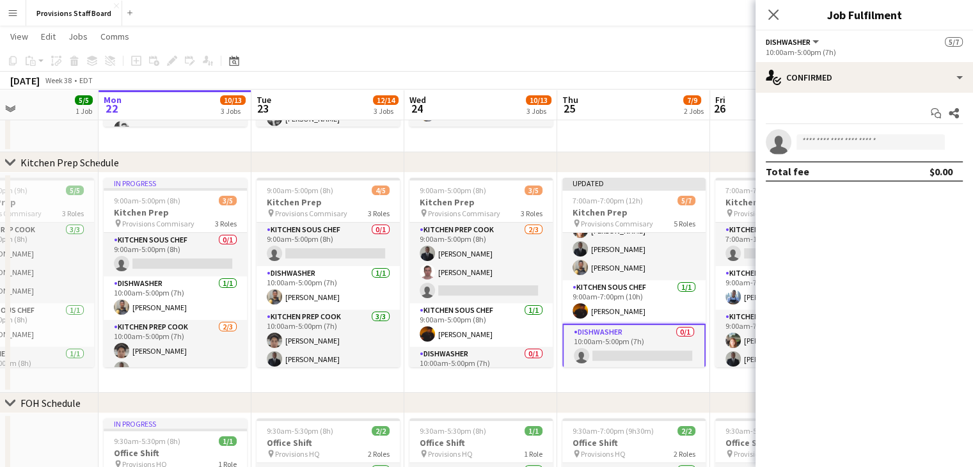
click at [180, 59] on div "Add job Add linked Job Edit Edit linked Job Applicants" at bounding box center [167, 60] width 98 height 15
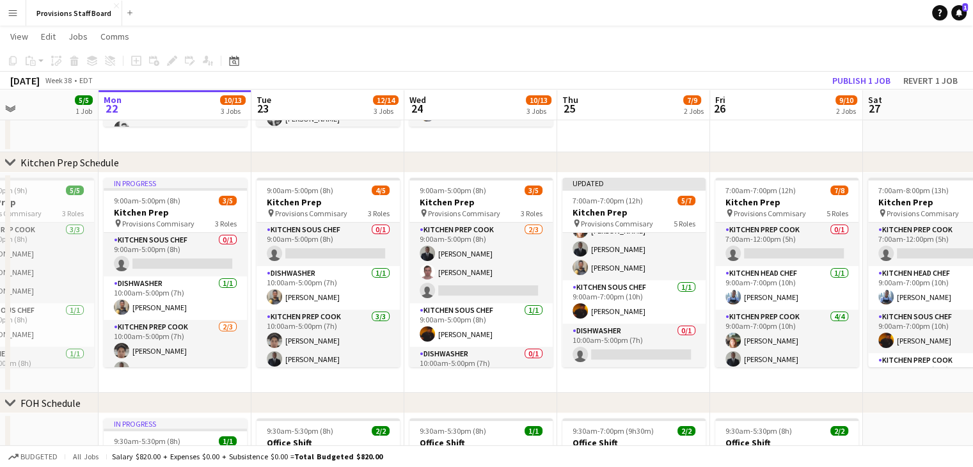
click at [180, 59] on div "Add job Add linked Job Edit Edit linked Job Applicants" at bounding box center [167, 60] width 98 height 15
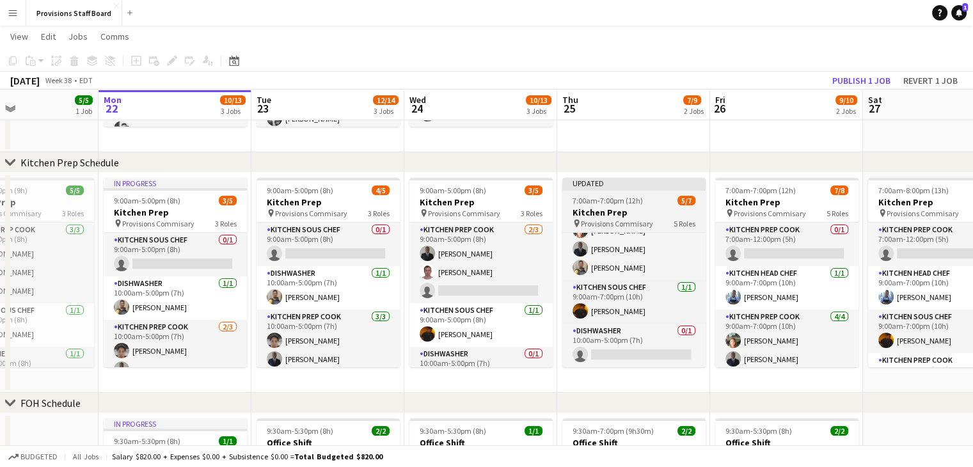
click at [609, 201] on span "7:00am-7:00pm (12h)" at bounding box center [607, 201] width 70 height 10
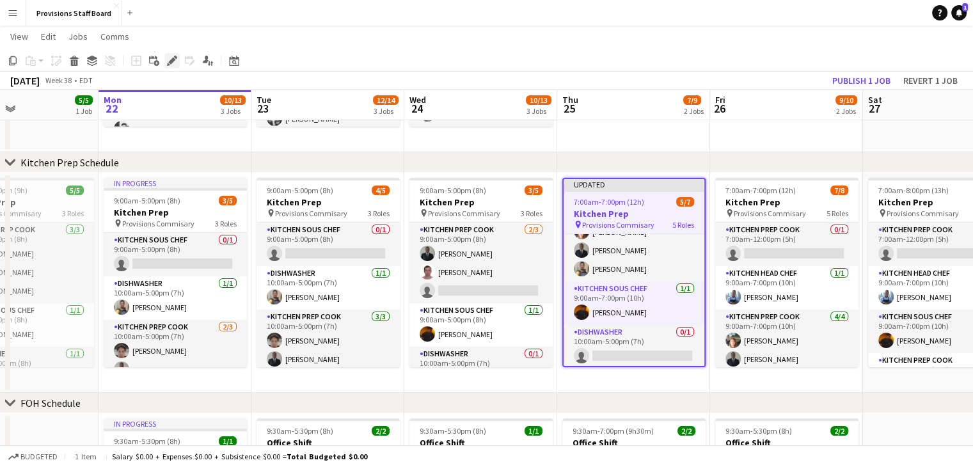
click at [167, 59] on icon "Edit" at bounding box center [172, 61] width 10 height 10
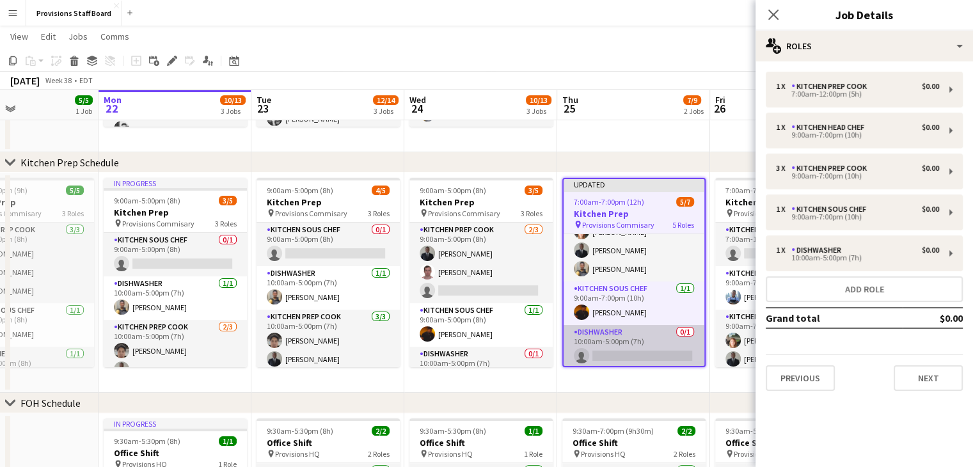
scroll to position [122, 0]
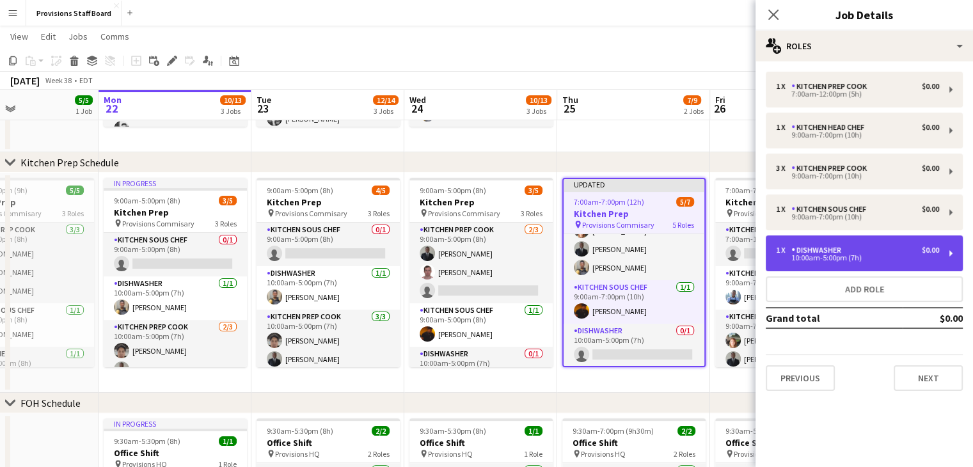
click at [885, 244] on div "1 x Dishwasher $0.00 10:00am-5:00pm (7h)" at bounding box center [863, 253] width 197 height 36
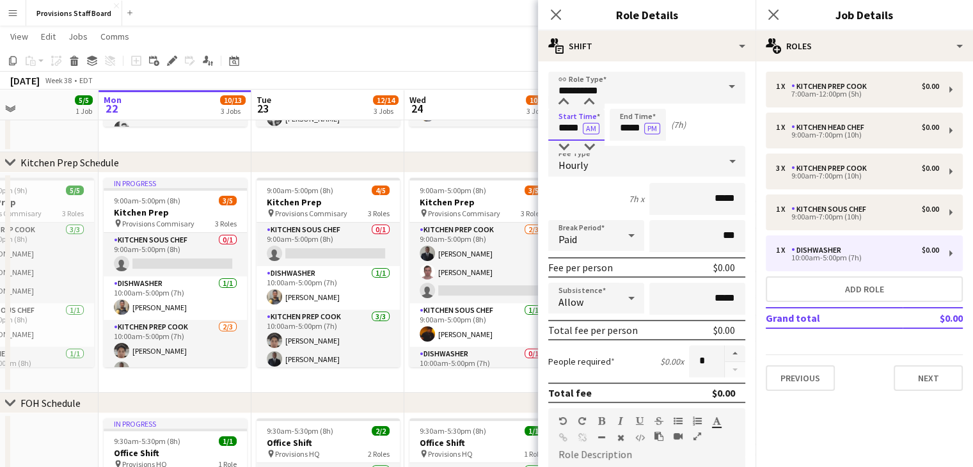
click at [564, 125] on input "*****" at bounding box center [576, 125] width 56 height 32
click at [563, 144] on div at bounding box center [564, 147] width 26 height 13
type input "*****"
click at [563, 144] on div at bounding box center [564, 147] width 26 height 13
click at [631, 129] on input "*****" at bounding box center [637, 125] width 56 height 32
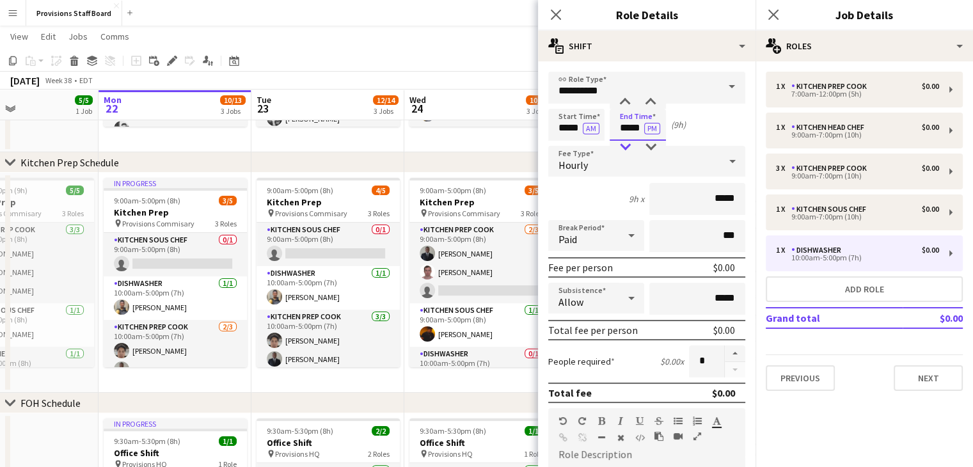
type input "*****"
click at [629, 145] on div at bounding box center [625, 147] width 26 height 13
click at [442, 142] on app-date-cell "7:00am-6:00pm (11h) 6/7 Torquest pin Provisions Commisary 5 Roles Kitchen Prep …" at bounding box center [480, 42] width 153 height 220
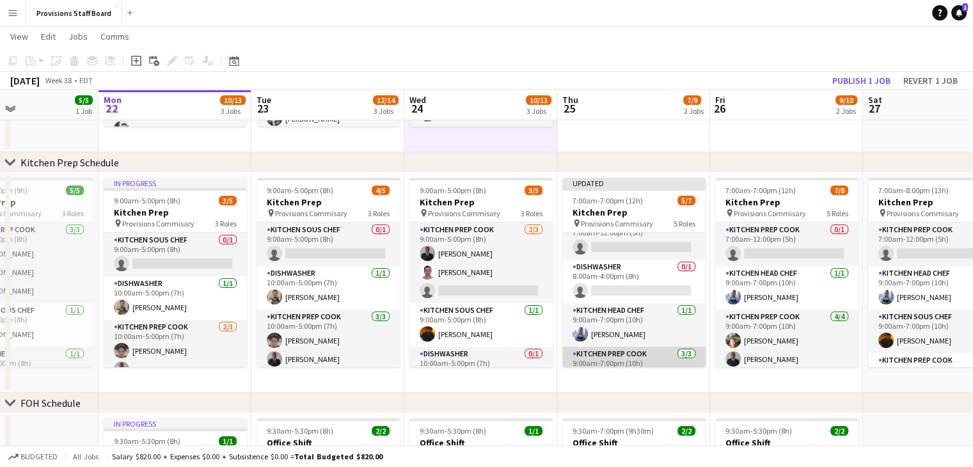
scroll to position [14, 0]
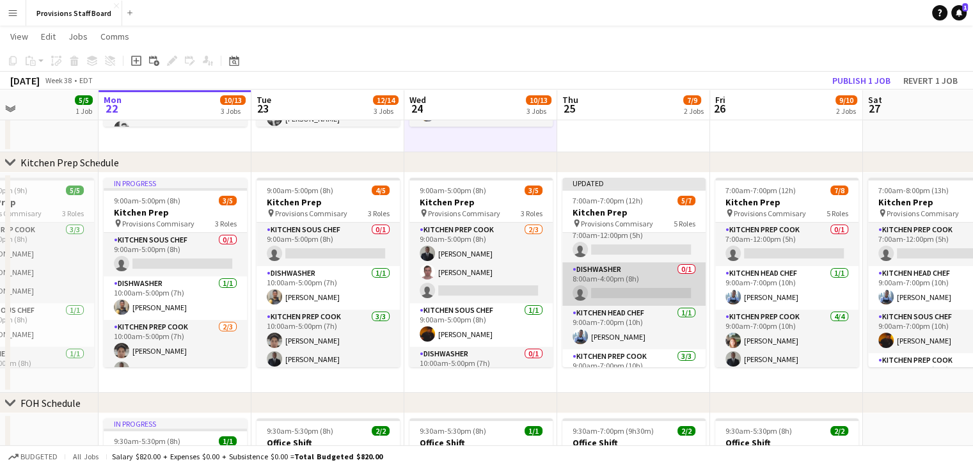
click at [613, 288] on app-card-role "Dishwasher 0/1 8:00am-4:00pm (8h) single-neutral-actions" at bounding box center [633, 283] width 143 height 43
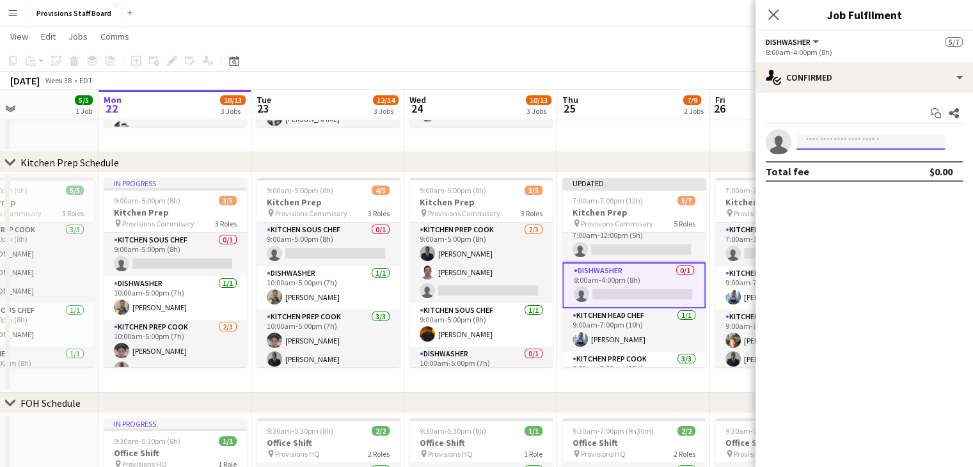
click at [826, 138] on input at bounding box center [870, 141] width 148 height 15
type input "*"
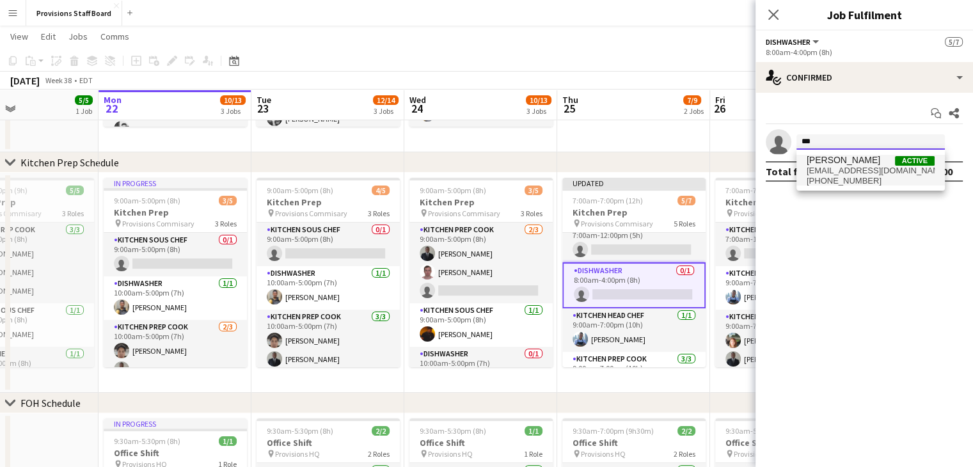
type input "***"
click at [826, 164] on span "[PERSON_NAME]" at bounding box center [843, 160] width 74 height 11
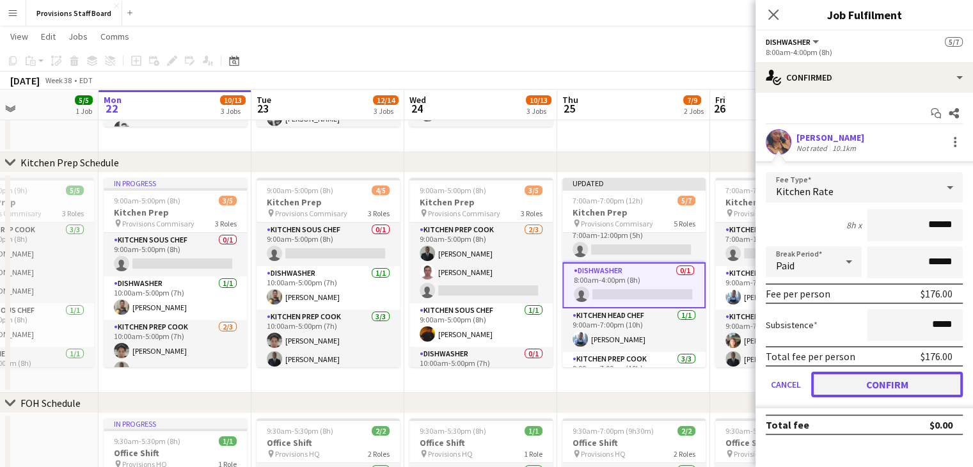
click at [885, 377] on button "Confirm" at bounding box center [887, 385] width 152 height 26
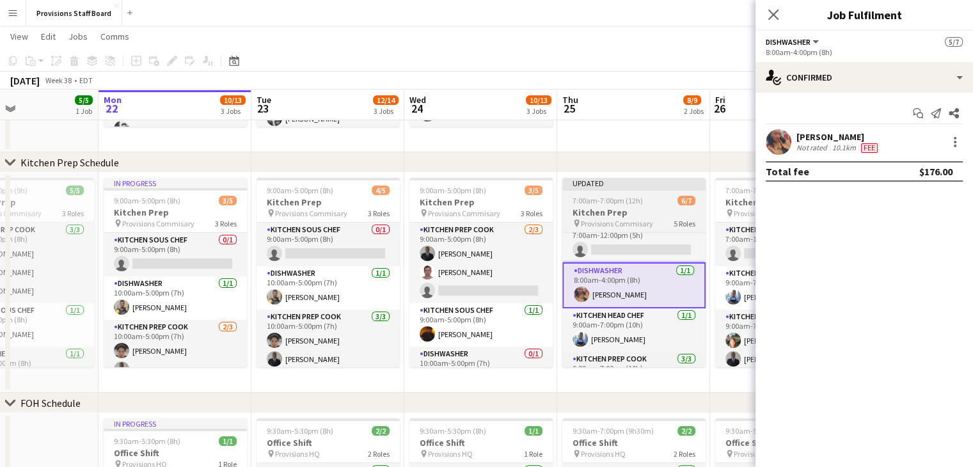
click at [595, 207] on h3 "Kitchen Prep" at bounding box center [633, 213] width 143 height 12
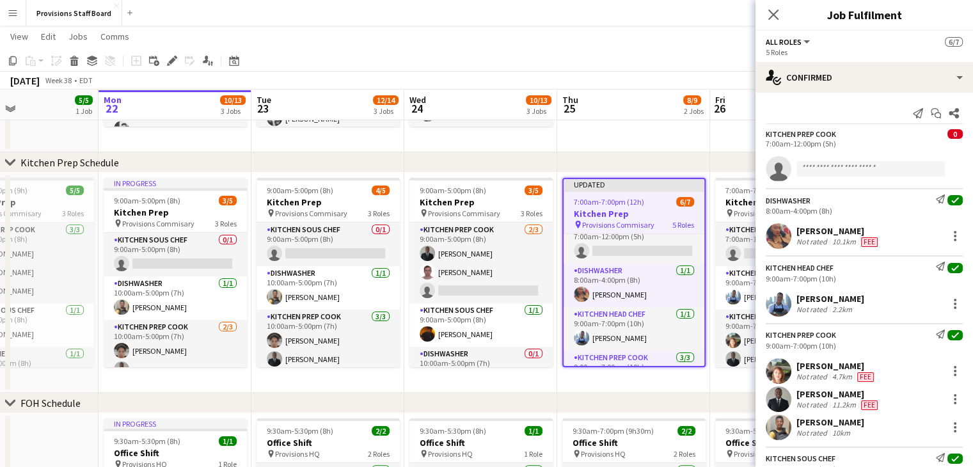
click at [604, 58] on app-toolbar "Copy Paste Paste Ctrl+V Paste with crew Ctrl+Shift+V Paste linked Job [GEOGRAPH…" at bounding box center [486, 61] width 973 height 22
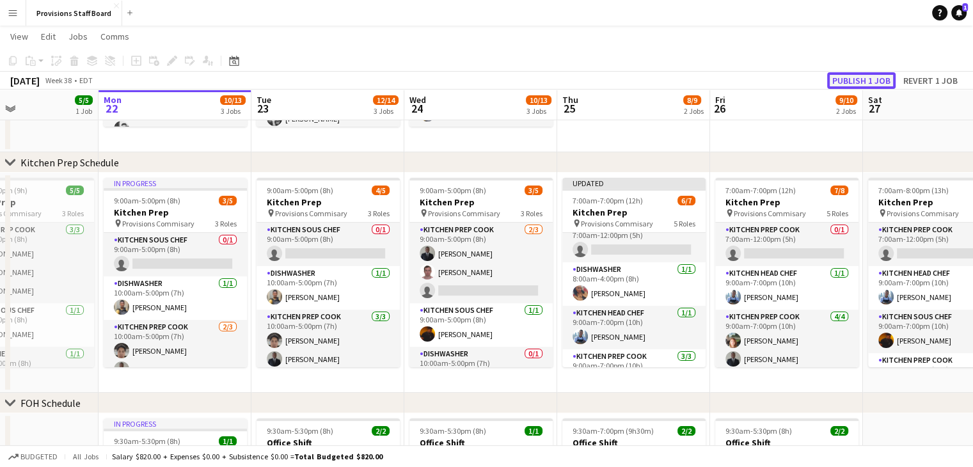
click at [842, 77] on button "Publish 1 job" at bounding box center [861, 80] width 68 height 17
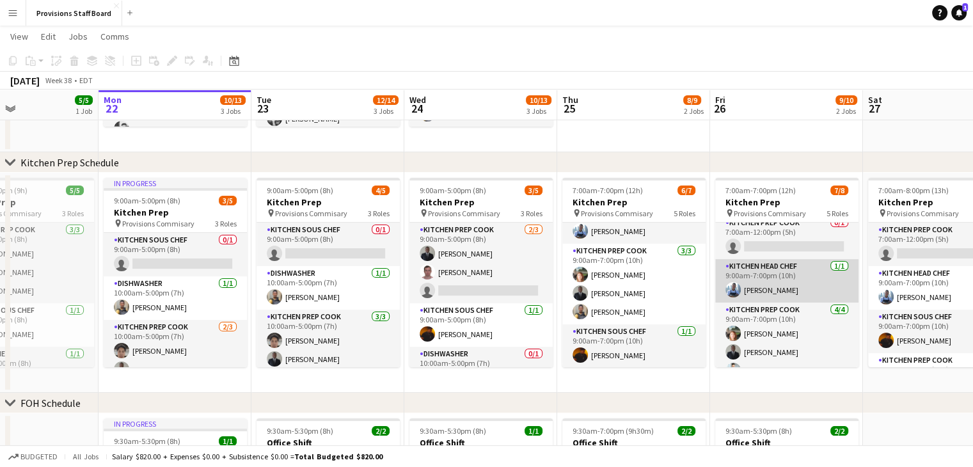
scroll to position [7, 0]
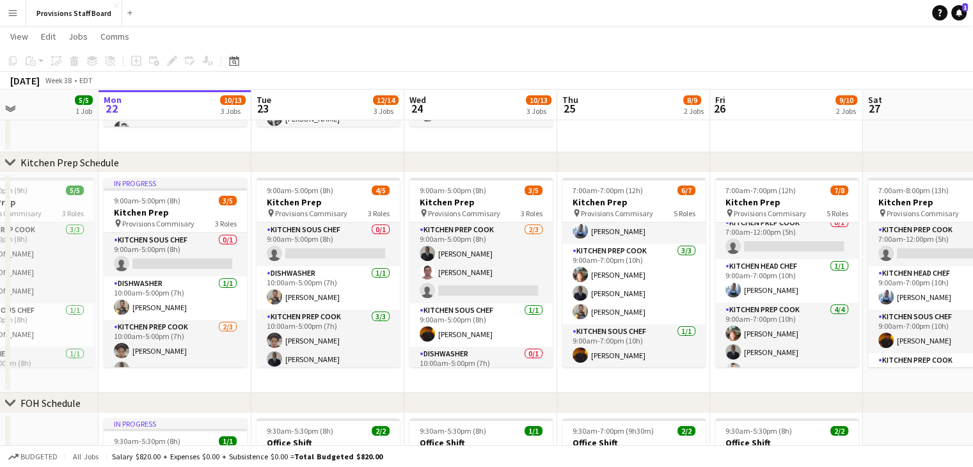
click at [13, 20] on button "Menu" at bounding box center [13, 13] width 26 height 26
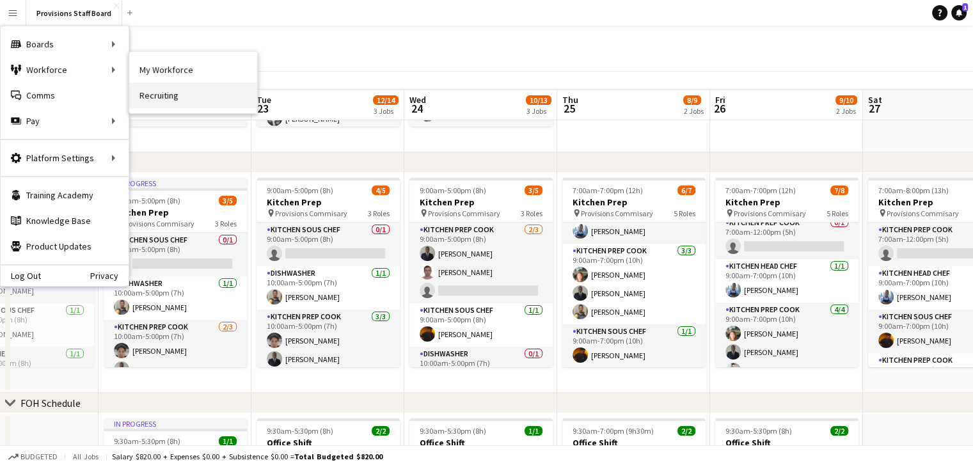
click at [168, 100] on link "Recruiting" at bounding box center [193, 95] width 128 height 26
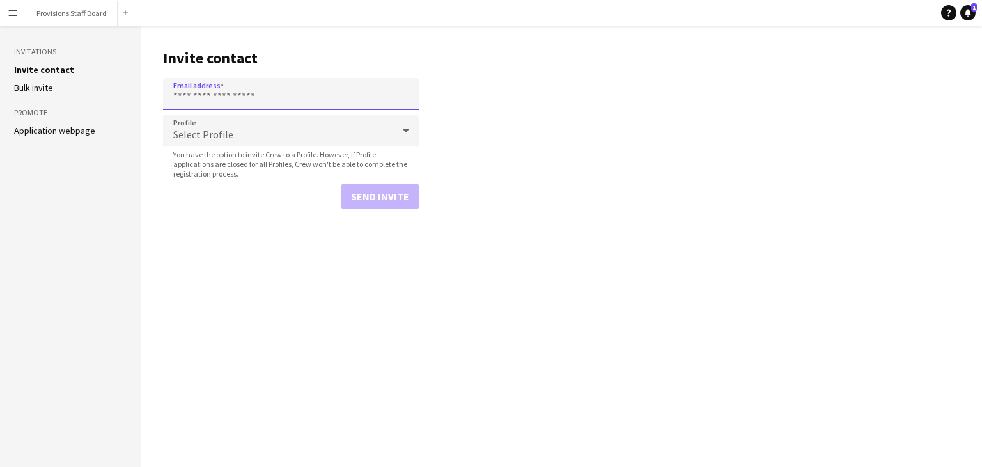
click at [233, 100] on input "Email address" at bounding box center [291, 94] width 256 height 32
type input "**********"
click at [377, 184] on button "Send invite" at bounding box center [379, 197] width 77 height 26
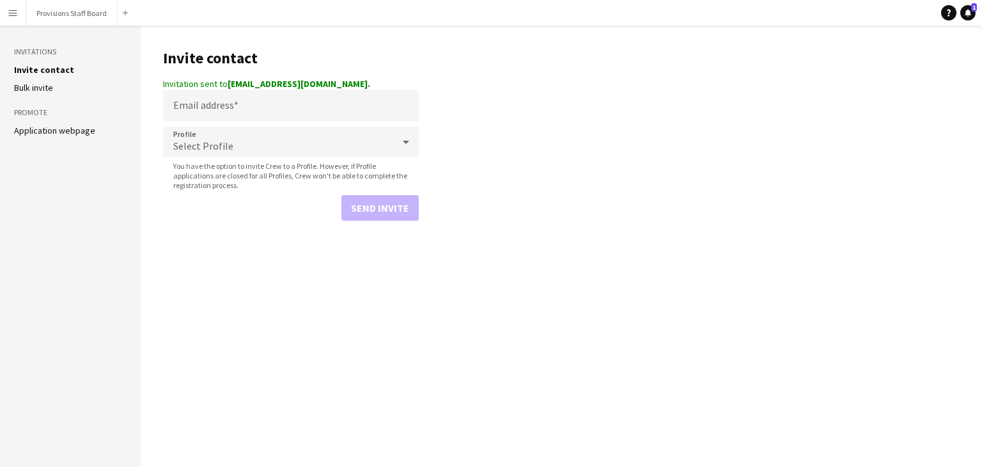
click at [6, 19] on button "Menu" at bounding box center [13, 13] width 26 height 26
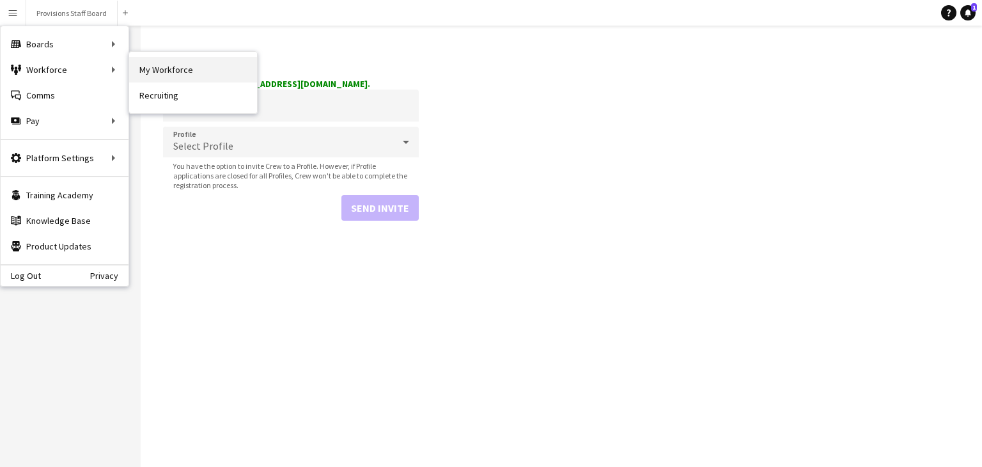
click at [160, 75] on link "My Workforce" at bounding box center [193, 70] width 128 height 26
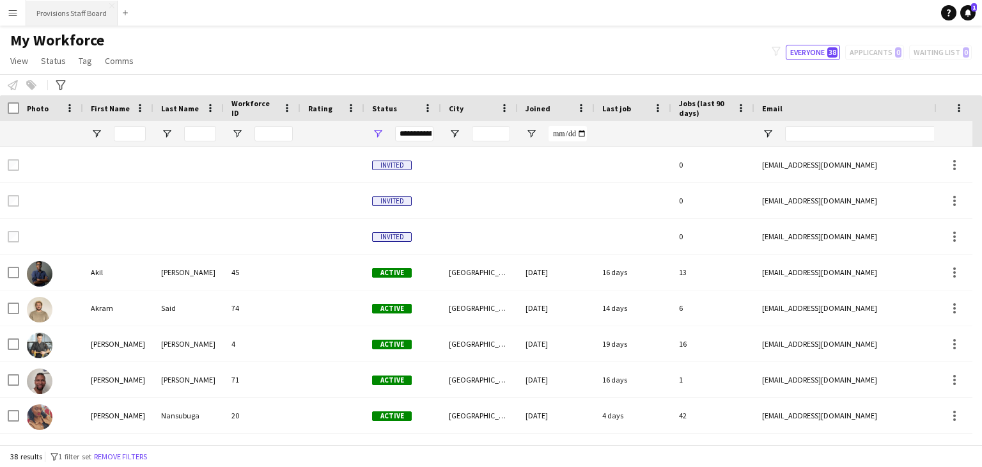
click at [68, 4] on button "Provisions Staff Board Close" at bounding box center [71, 13] width 91 height 25
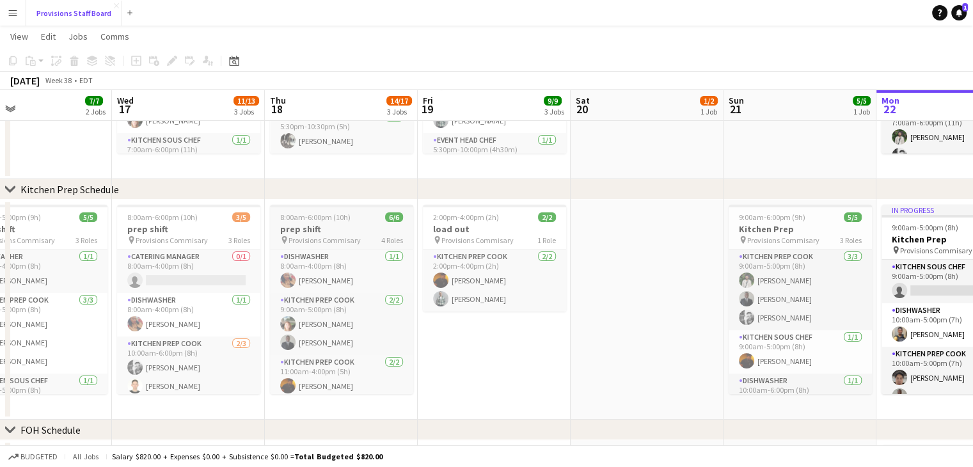
scroll to position [217, 0]
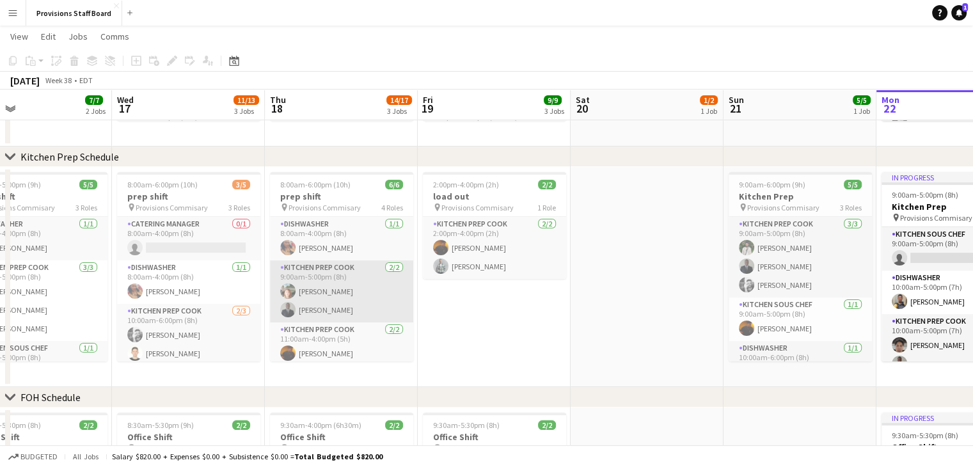
click at [315, 271] on app-card-role "Kitchen Prep Cook [DATE] 9:00am-5:00pm (8h) [PERSON_NAME] [PERSON_NAME]" at bounding box center [341, 291] width 143 height 62
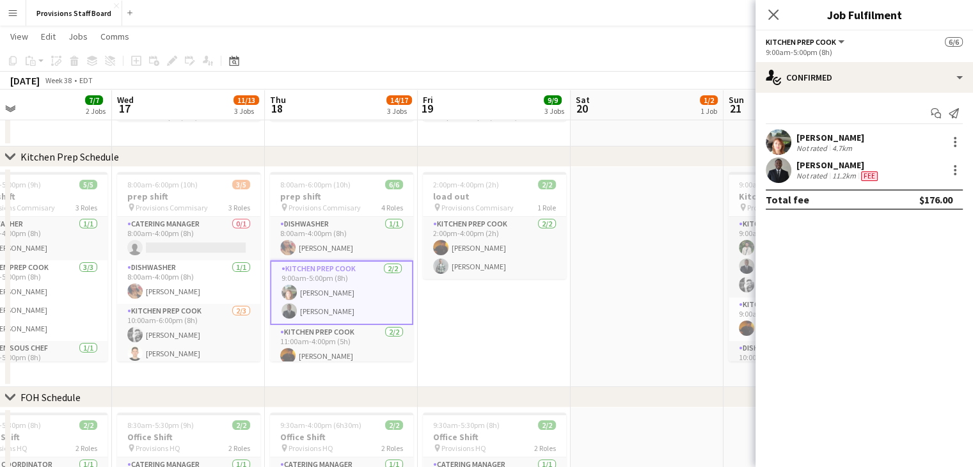
click at [306, 278] on app-card-role "Kitchen Prep Cook [DATE] 9:00am-5:00pm (8h) [PERSON_NAME] [PERSON_NAME]" at bounding box center [341, 292] width 143 height 65
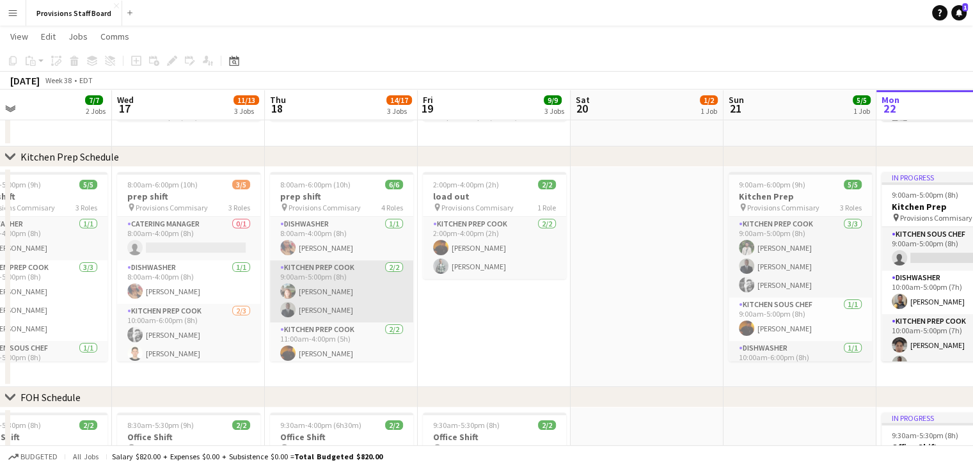
click at [306, 278] on app-card-role "Kitchen Prep Cook [DATE] 9:00am-5:00pm (8h) [PERSON_NAME] [PERSON_NAME]" at bounding box center [341, 291] width 143 height 62
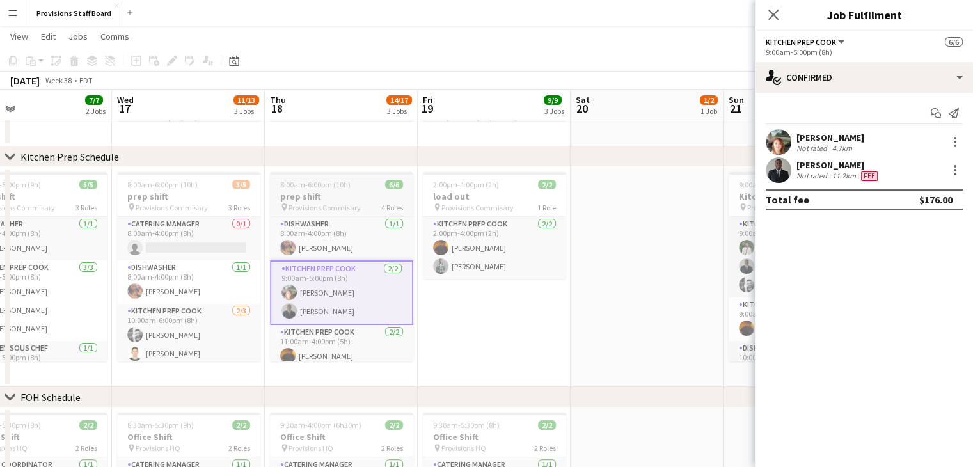
click at [317, 207] on span "Provisions Commisary" at bounding box center [324, 208] width 72 height 10
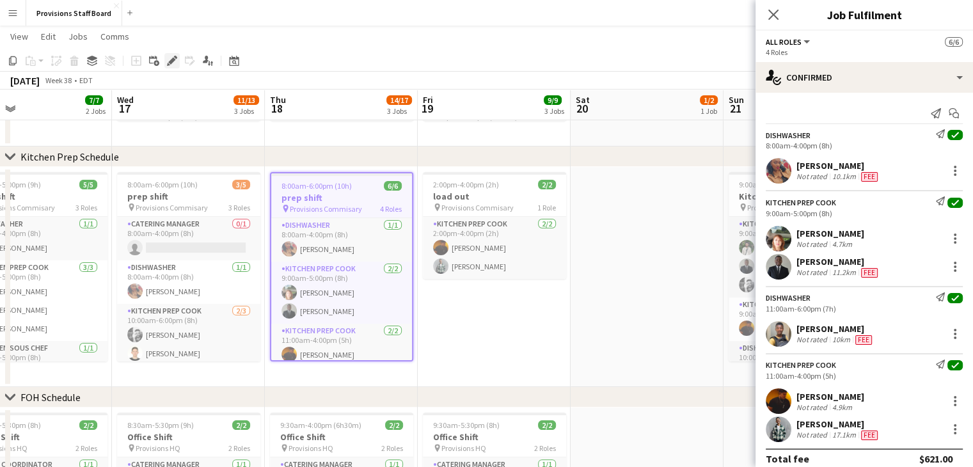
click at [167, 62] on icon "Edit" at bounding box center [172, 61] width 10 height 10
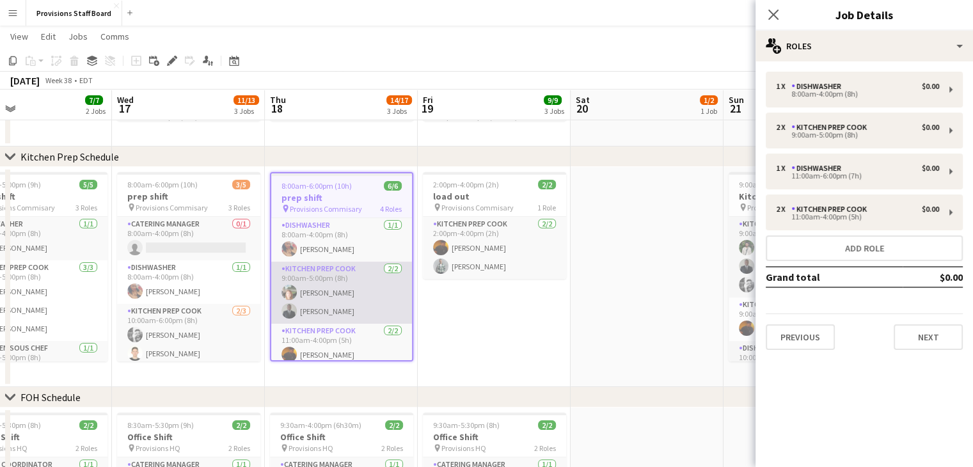
click at [314, 302] on app-card-role "Kitchen Prep Cook [DATE] 9:00am-5:00pm (8h) [PERSON_NAME] [PERSON_NAME]" at bounding box center [341, 293] width 141 height 62
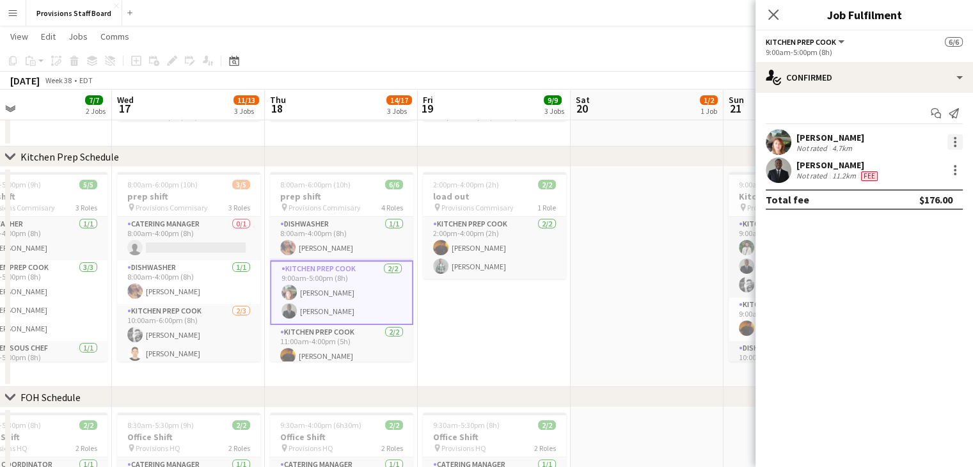
click at [955, 139] on div at bounding box center [954, 141] width 15 height 15
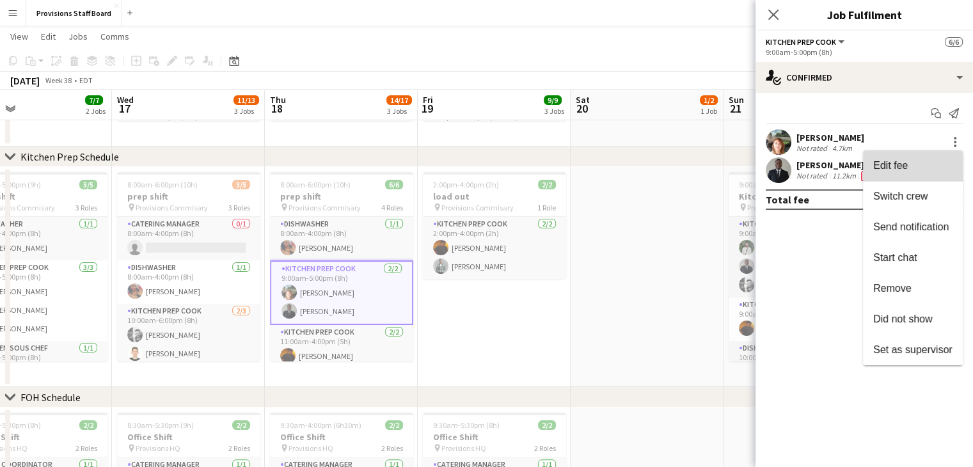
click at [900, 171] on span "Edit fee" at bounding box center [890, 165] width 35 height 11
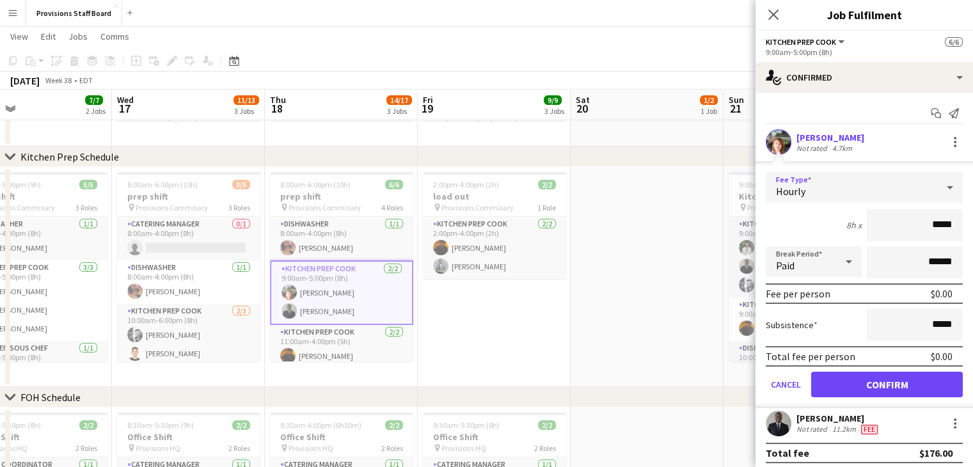
click at [797, 187] on span "Hourly" at bounding box center [790, 191] width 29 height 13
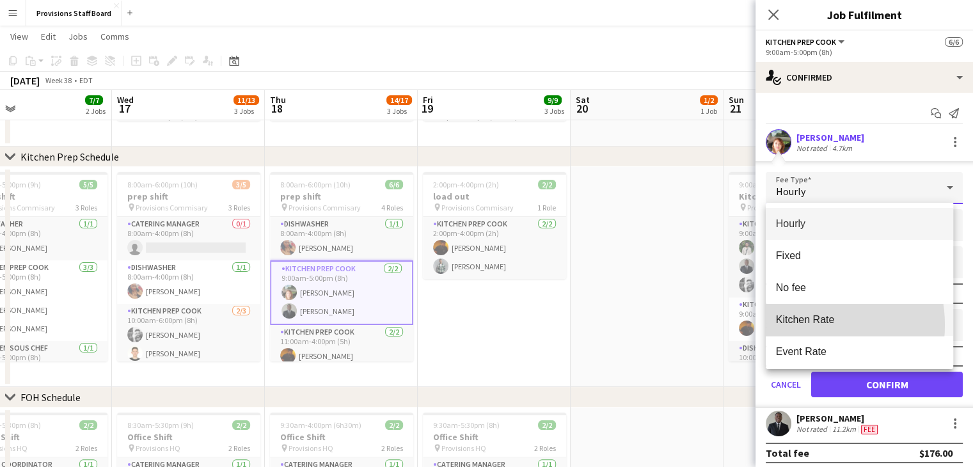
click at [797, 325] on span "Kitchen Rate" at bounding box center [859, 319] width 167 height 12
type input "******"
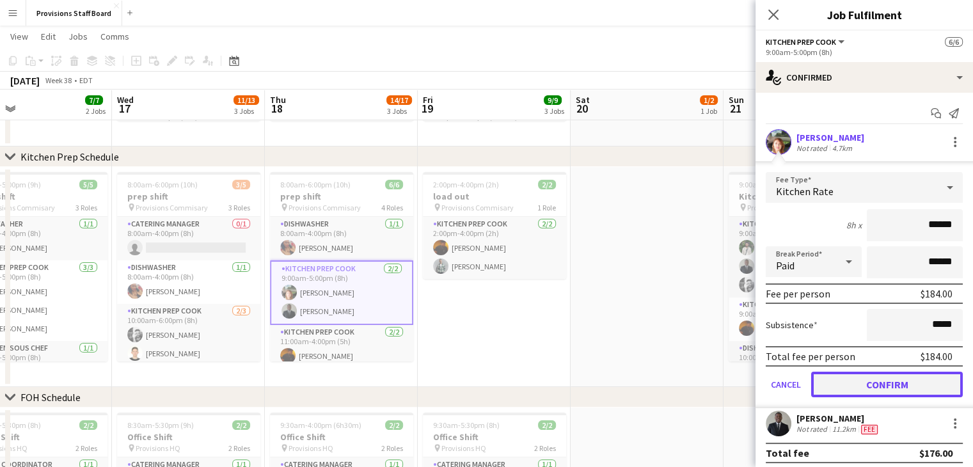
click at [859, 387] on button "Confirm" at bounding box center [887, 385] width 152 height 26
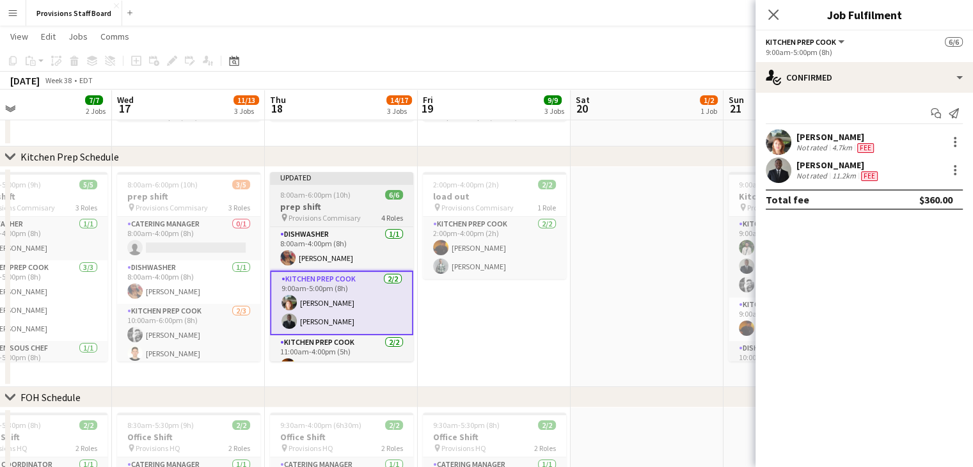
click at [350, 191] on div "8:00am-6:00pm (10h) 6/6" at bounding box center [341, 195] width 143 height 10
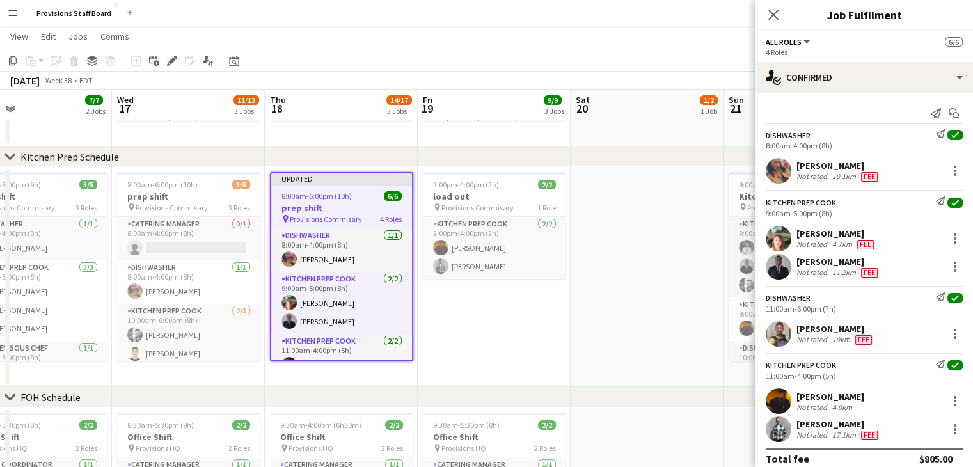
click at [426, 59] on app-toolbar "Copy Paste Paste Ctrl+V Paste with crew Ctrl+Shift+V Paste linked Job [GEOGRAPH…" at bounding box center [486, 61] width 973 height 22
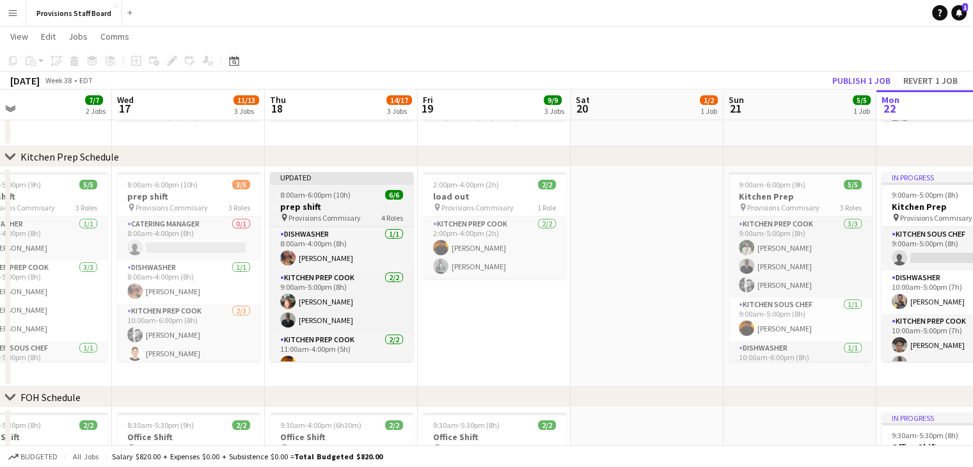
click at [356, 198] on div "8:00am-6:00pm (10h) 6/6" at bounding box center [341, 195] width 143 height 10
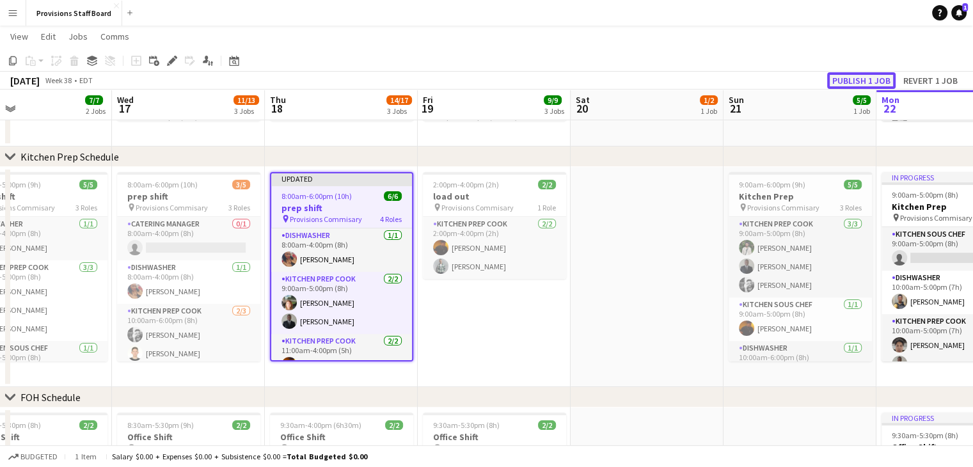
click at [851, 79] on button "Publish 1 job" at bounding box center [861, 80] width 68 height 17
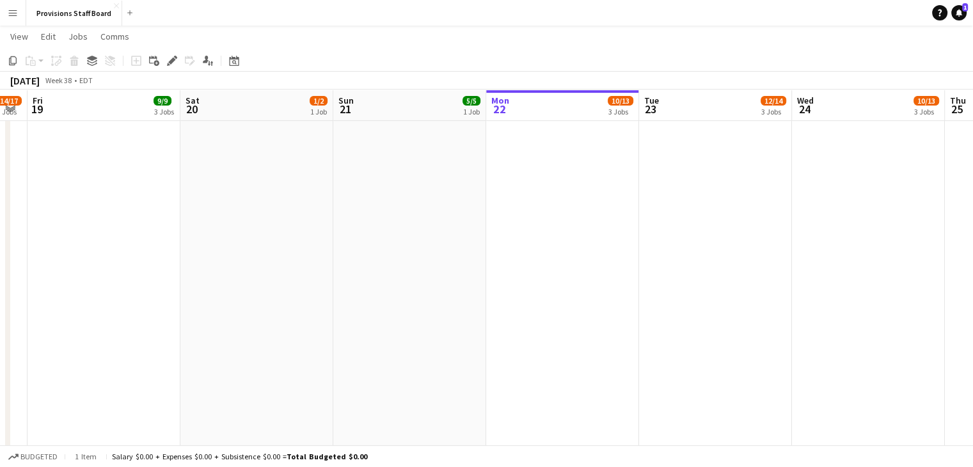
scroll to position [483, 0]
click at [445, 246] on app-date-cell at bounding box center [409, 158] width 153 height 996
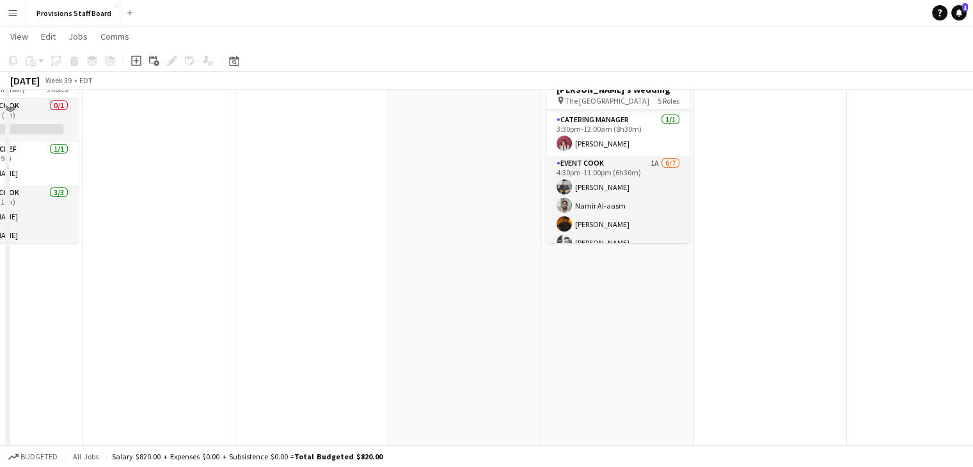
scroll to position [0, 0]
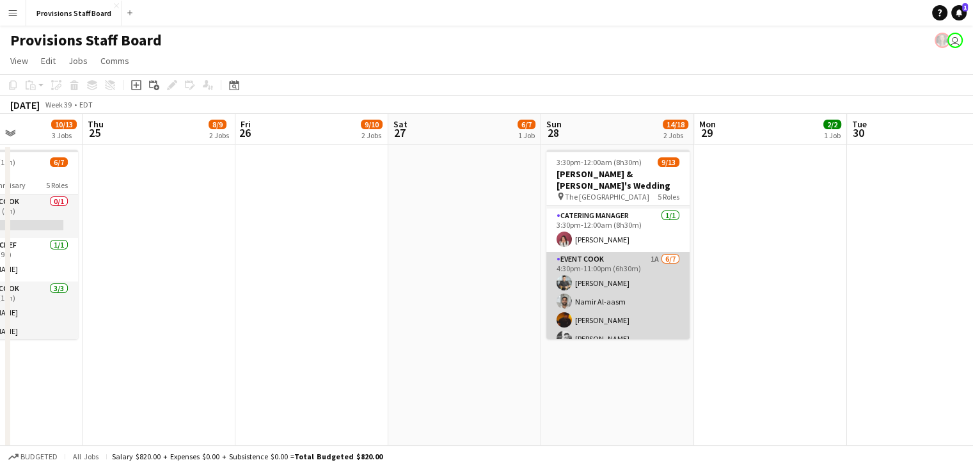
click at [585, 252] on app-card-role "Event Cook 1A [DATE] 4:30pm-11:00pm (6h30m) [PERSON_NAME] [PERSON_NAME] Al-aasm…" at bounding box center [617, 329] width 143 height 155
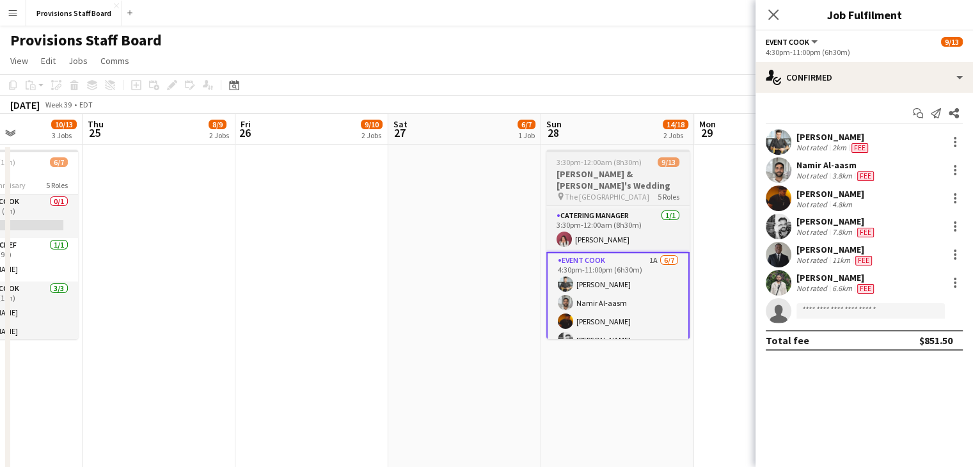
click at [577, 178] on h3 "[PERSON_NAME] & [PERSON_NAME]'s Wedding" at bounding box center [617, 179] width 143 height 23
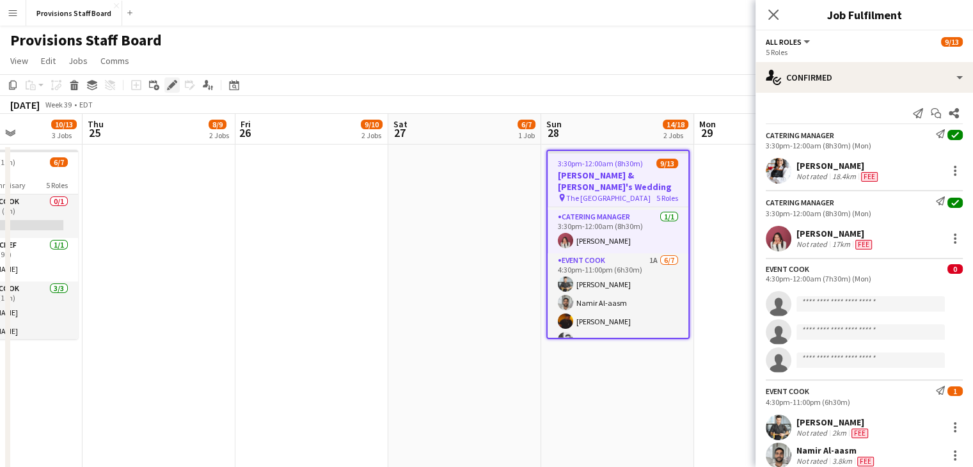
click at [169, 87] on icon at bounding box center [171, 85] width 7 height 7
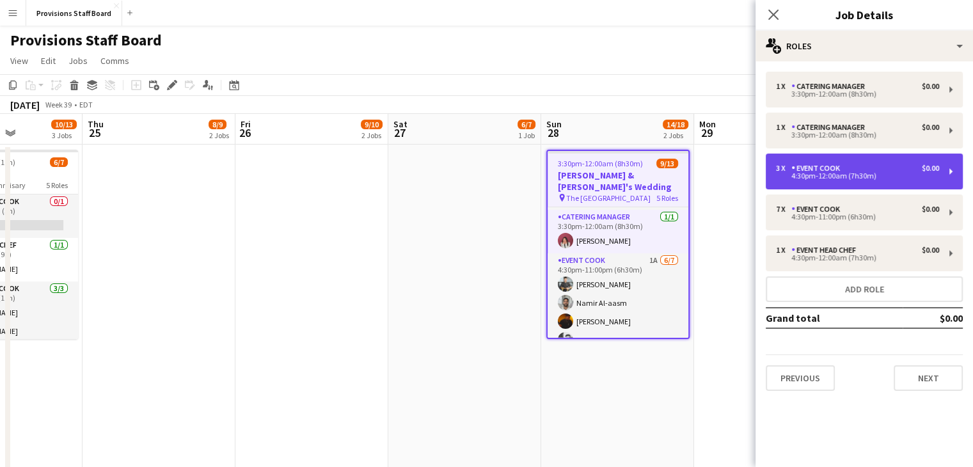
click at [821, 169] on div "Event Cook" at bounding box center [818, 168] width 54 height 9
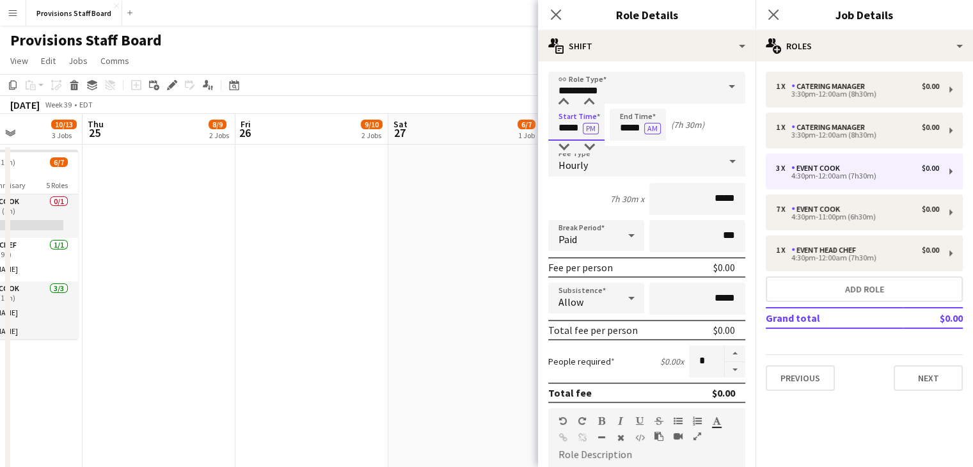
click at [563, 116] on input "*****" at bounding box center [576, 125] width 56 height 32
type input "*****"
click at [563, 146] on div at bounding box center [564, 147] width 26 height 13
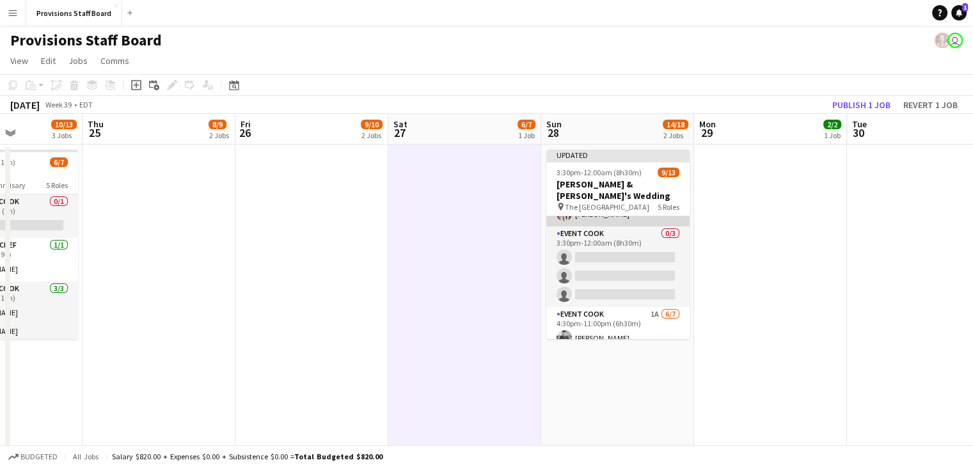
scroll to position [15, 0]
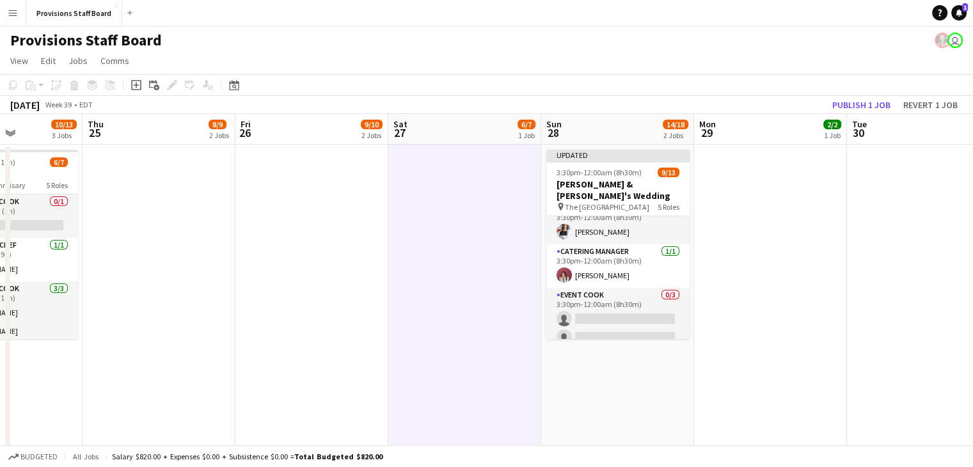
click at [583, 127] on app-board-header-date "Sun 28 14/18 2 Jobs" at bounding box center [617, 129] width 153 height 31
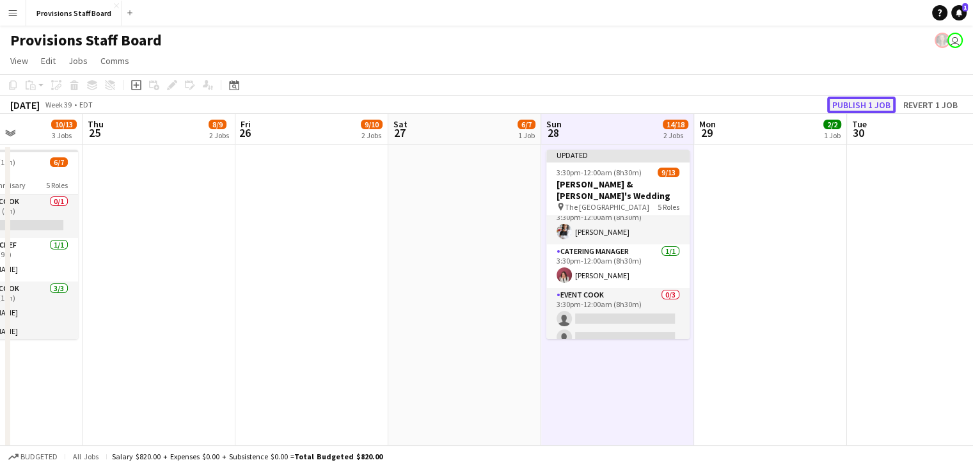
click at [840, 102] on button "Publish 1 job" at bounding box center [861, 105] width 68 height 17
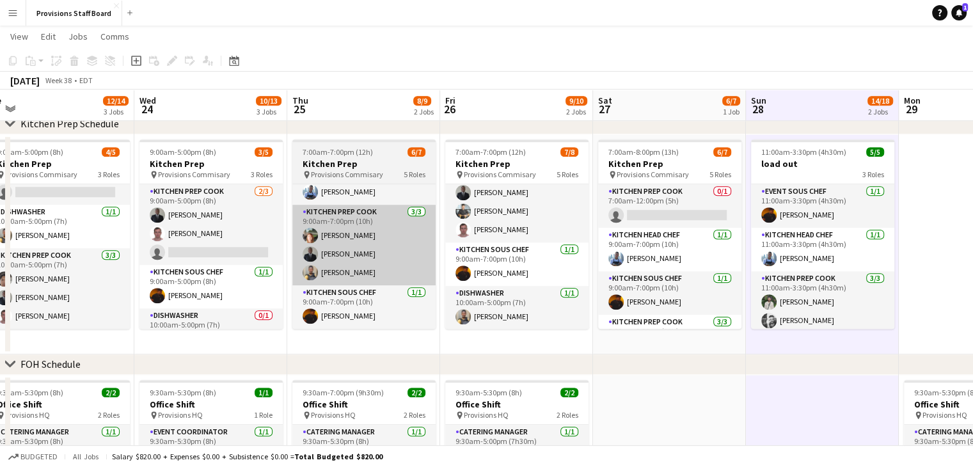
scroll to position [0, 324]
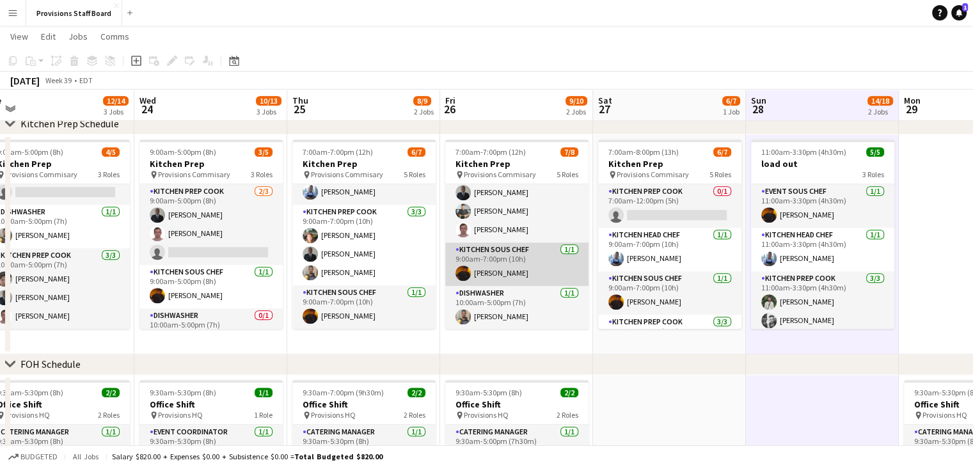
click at [501, 263] on app-card-role "Kitchen Sous Chef [DATE] 9:00am-7:00pm (10h) [PERSON_NAME]" at bounding box center [516, 263] width 143 height 43
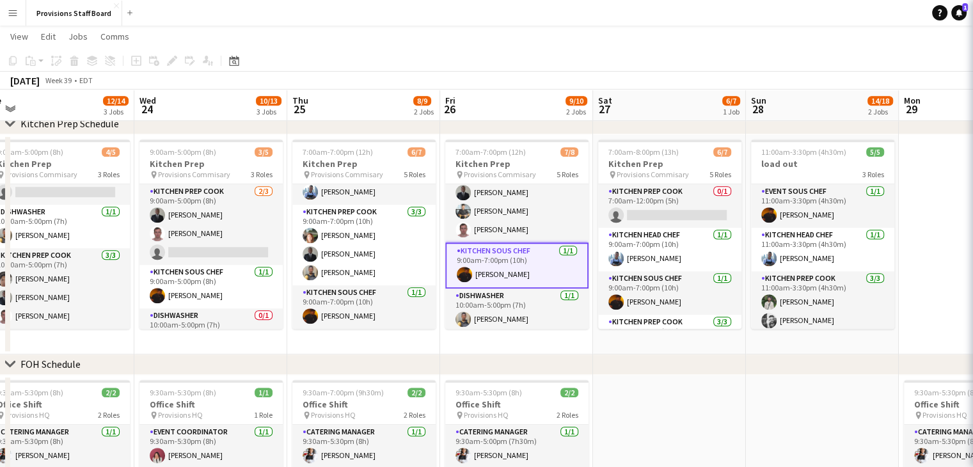
scroll to position [130, 0]
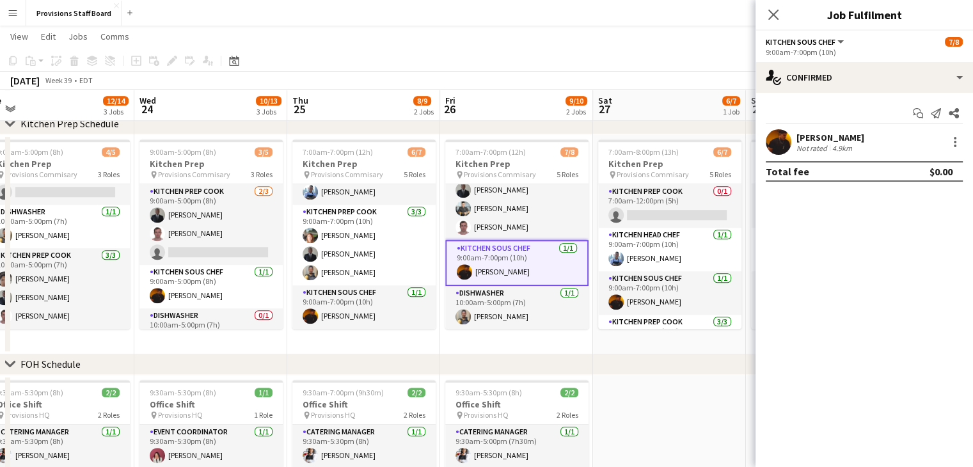
click at [501, 347] on app-date-cell "7:00am-7:00pm (12h) 7/8 Kitchen Prep pin Provisions Commisary 5 Roles Kitchen P…" at bounding box center [516, 244] width 153 height 220
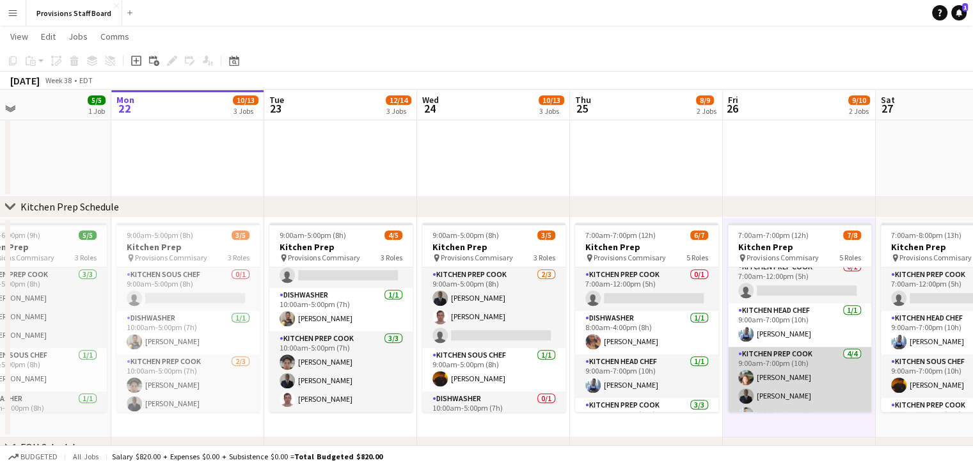
scroll to position [0, 0]
